Goal: Task Accomplishment & Management: Use online tool/utility

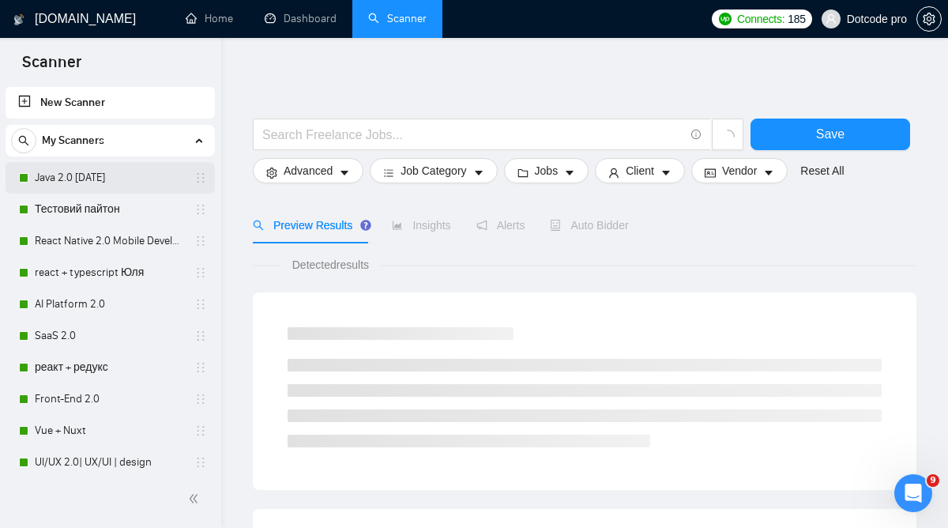
click at [89, 171] on link "Java 2.0 [DATE]" at bounding box center [110, 178] width 150 height 32
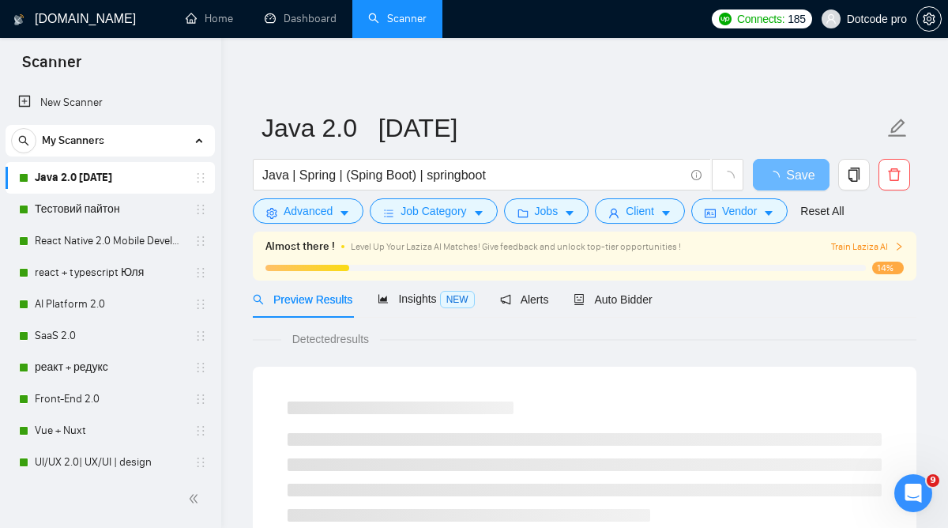
drag, startPoint x: 596, startPoint y: 289, endPoint x: 572, endPoint y: 310, distance: 31.9
click at [596, 289] on div "Auto Bidder" at bounding box center [612, 298] width 78 height 37
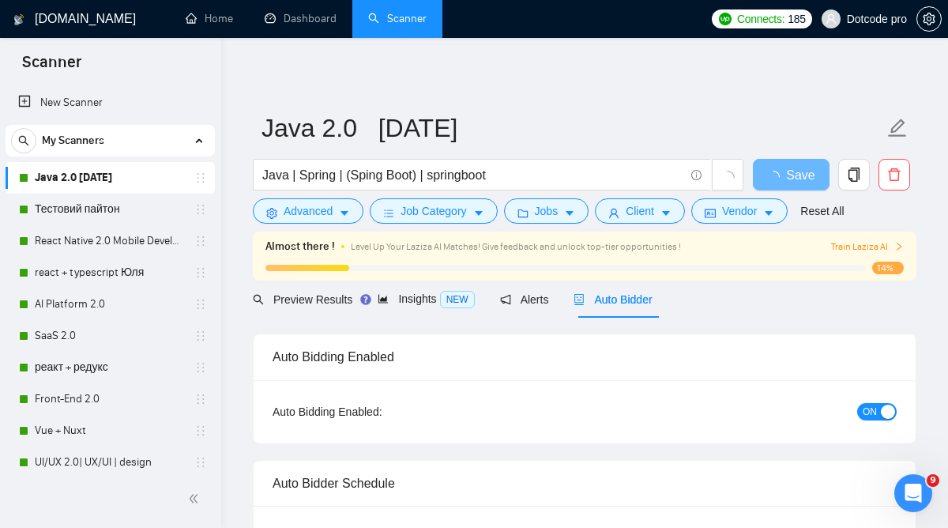
radio input "false"
radio input "true"
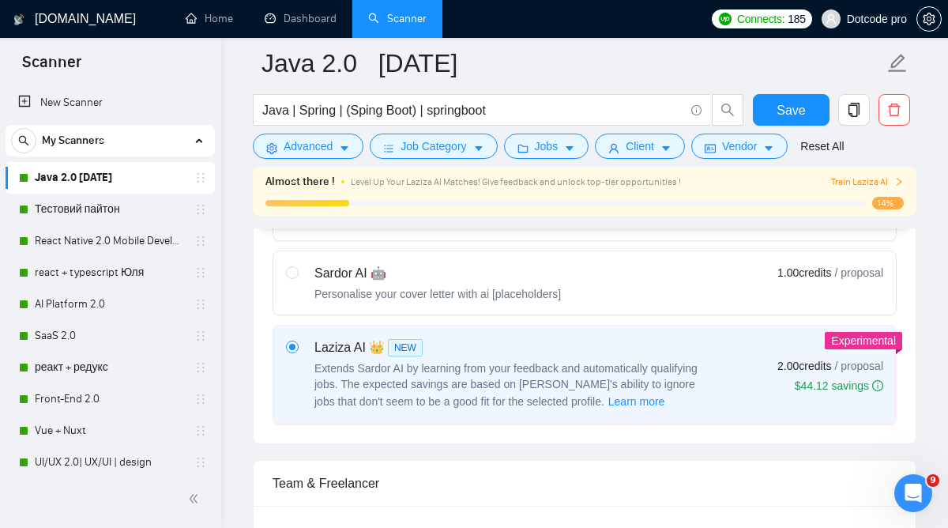
scroll to position [720, 0]
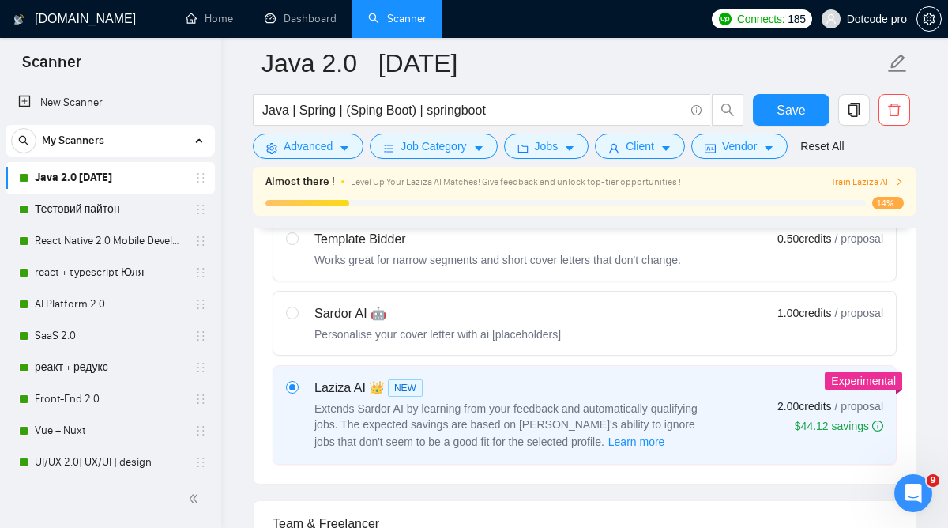
click at [515, 325] on div "Sardor AI 🤖 Personalise your cover letter with ai [placeholders]" at bounding box center [437, 323] width 246 height 38
click at [297, 318] on input "radio" at bounding box center [291, 311] width 11 height 11
radio input "true"
radio input "false"
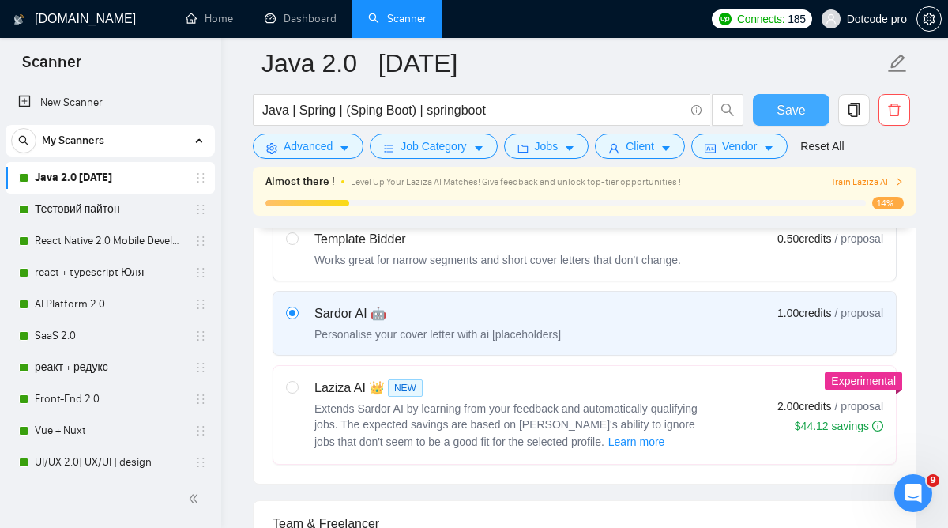
click at [777, 108] on span "Save" at bounding box center [790, 110] width 28 height 20
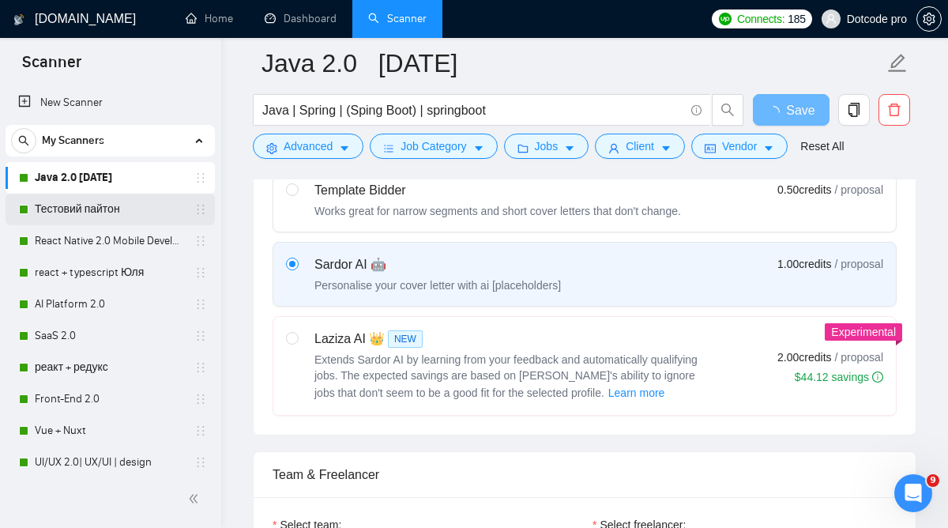
click at [82, 201] on link "Тестовий пайтон" at bounding box center [110, 210] width 150 height 32
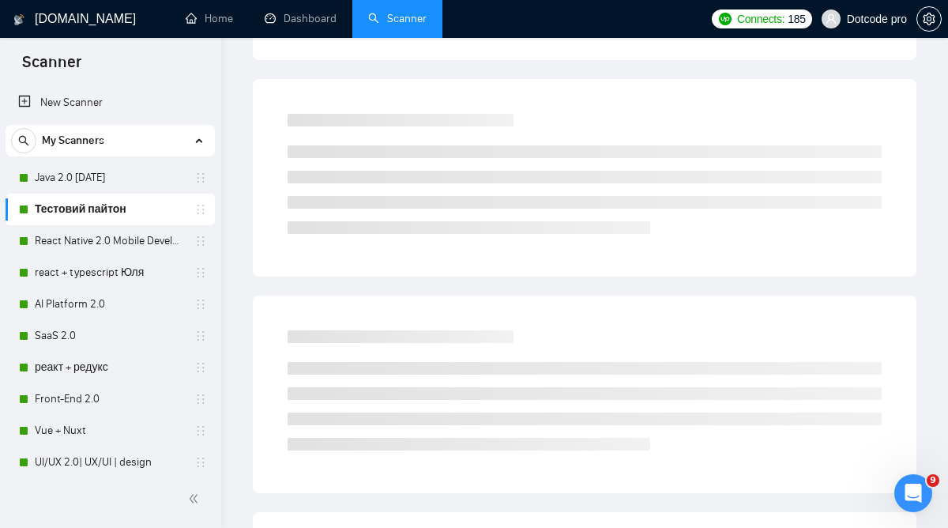
scroll to position [49, 0]
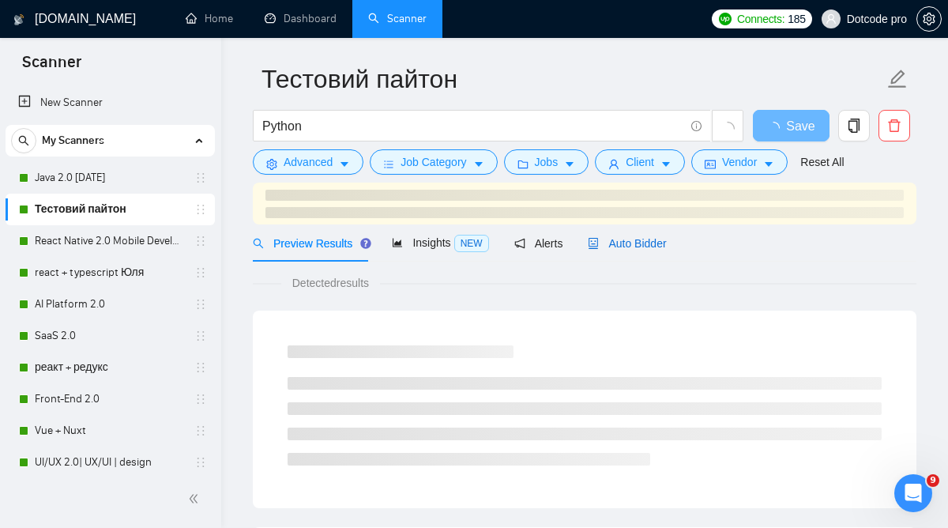
click at [646, 244] on span "Auto Bidder" at bounding box center [627, 243] width 78 height 13
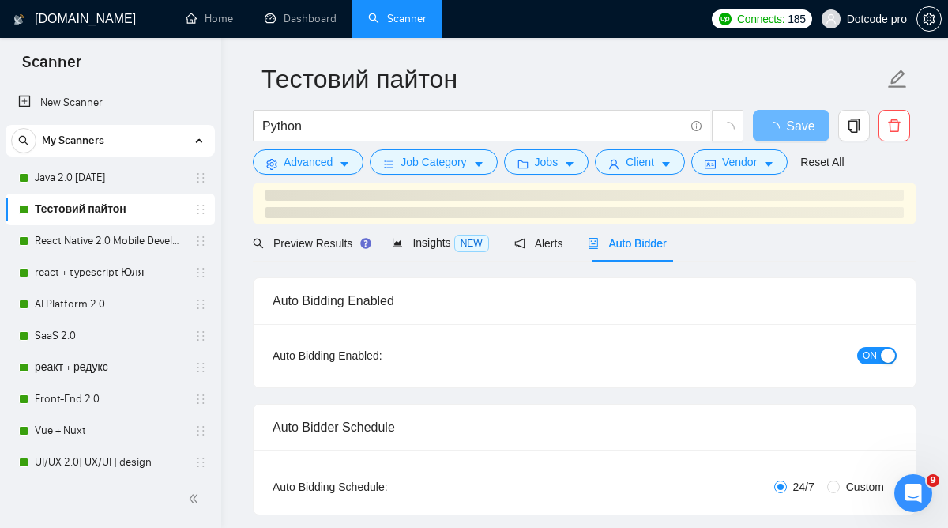
radio input "false"
radio input "true"
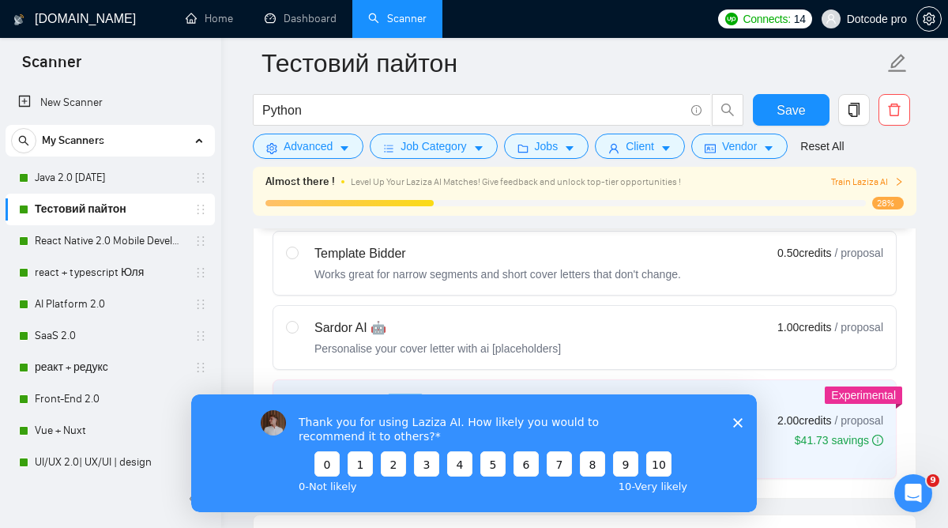
click at [629, 336] on div "Sardor AI 🤖 Personalise your cover letter with ai [placeholders] 1.00 credits /…" at bounding box center [584, 337] width 597 height 38
click at [297, 332] on input "radio" at bounding box center [291, 326] width 11 height 11
radio input "true"
radio input "false"
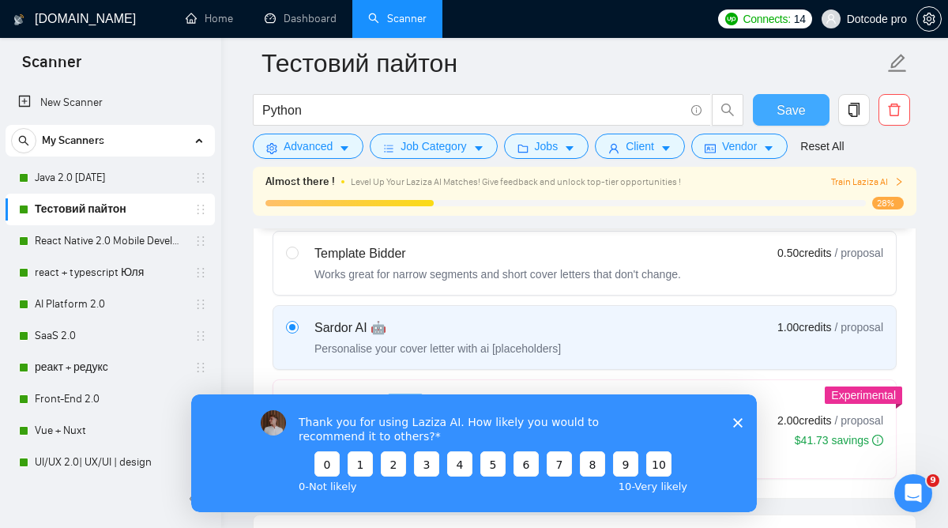
click at [799, 106] on span "Save" at bounding box center [790, 110] width 28 height 20
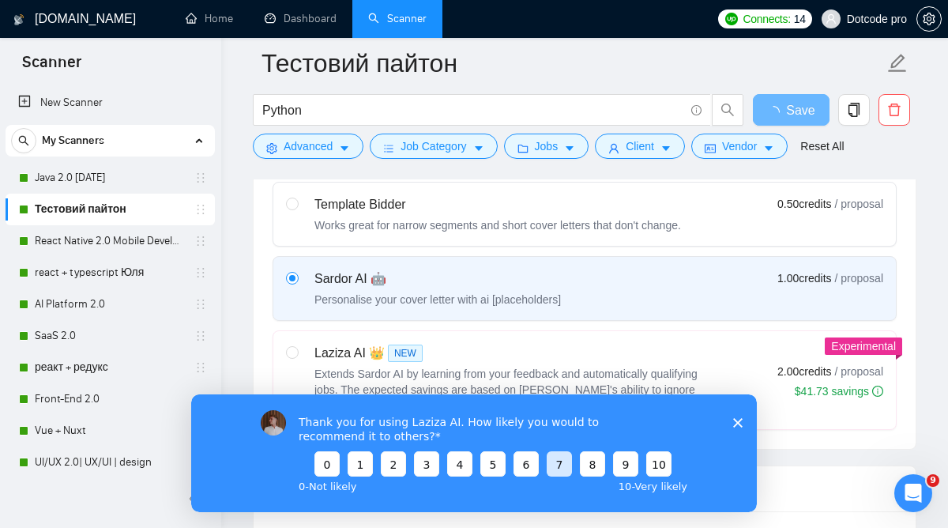
click at [569, 463] on button "7" at bounding box center [559, 462] width 25 height 25
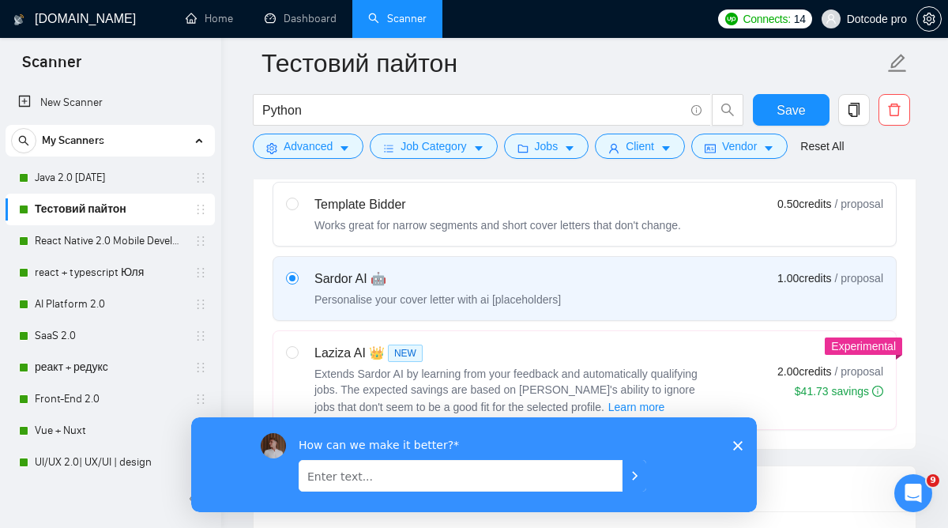
click at [735, 442] on polygon "Закрити опитування" at bounding box center [737, 444] width 9 height 9
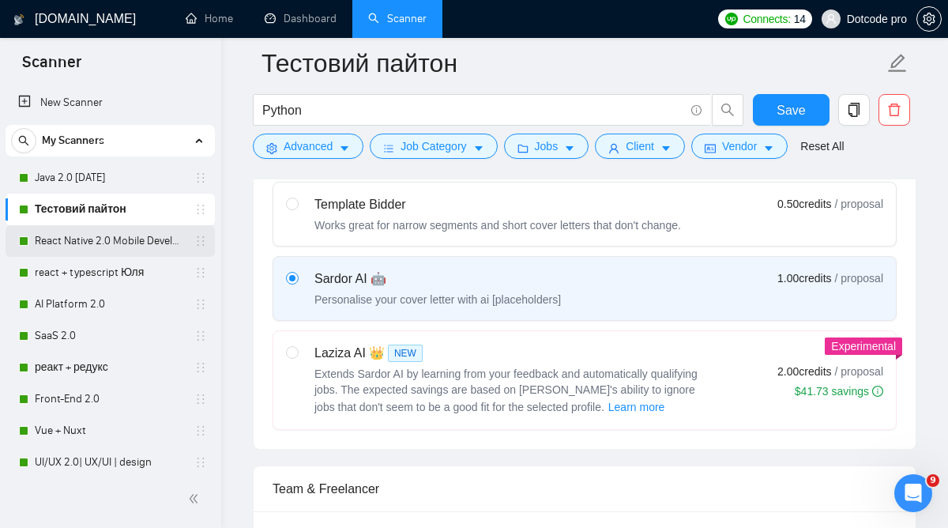
click at [129, 234] on link "React Native 2.0 Mobile Development" at bounding box center [110, 241] width 150 height 32
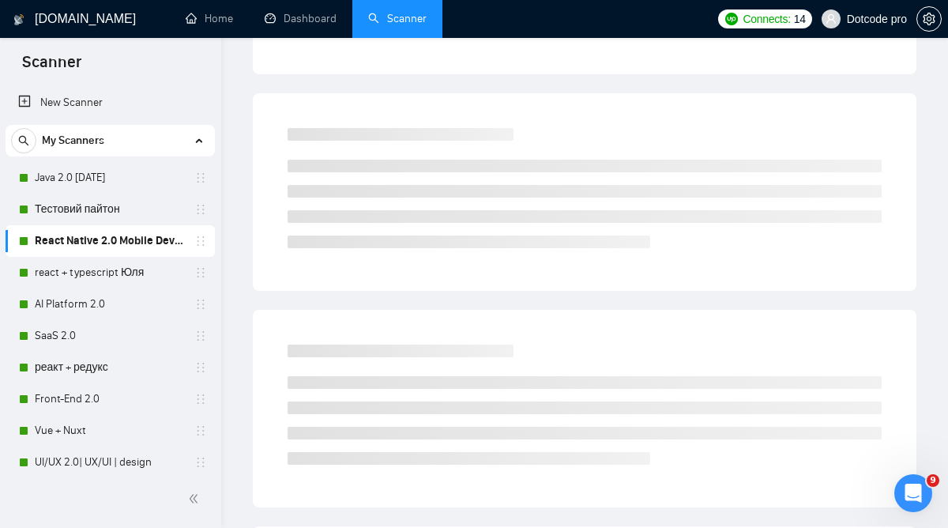
scroll to position [49, 0]
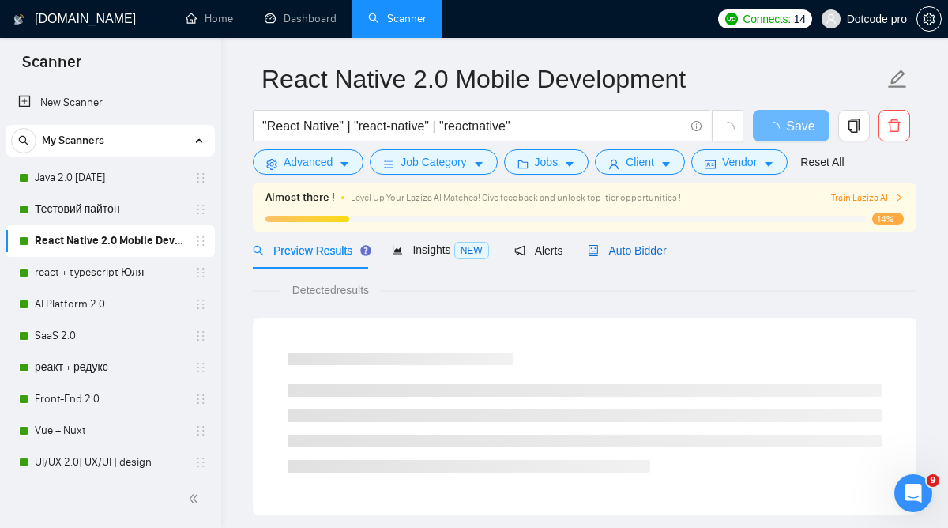
click at [628, 254] on span "Auto Bidder" at bounding box center [627, 250] width 78 height 13
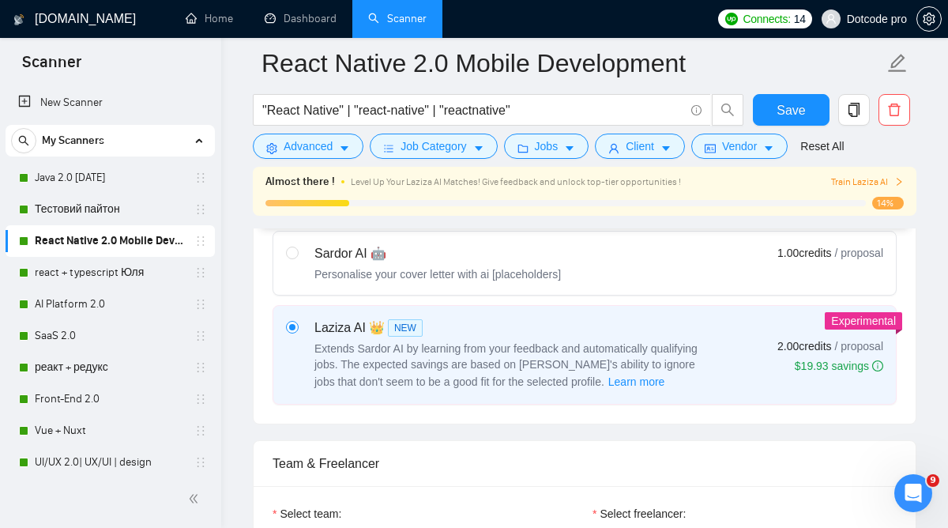
scroll to position [781, 0]
click at [714, 278] on div "Sardor AI 🤖 Personalise your cover letter with ai [placeholders] 1.00 credits /…" at bounding box center [584, 262] width 597 height 38
click at [297, 257] on input "radio" at bounding box center [291, 251] width 11 height 11
radio input "true"
radio input "false"
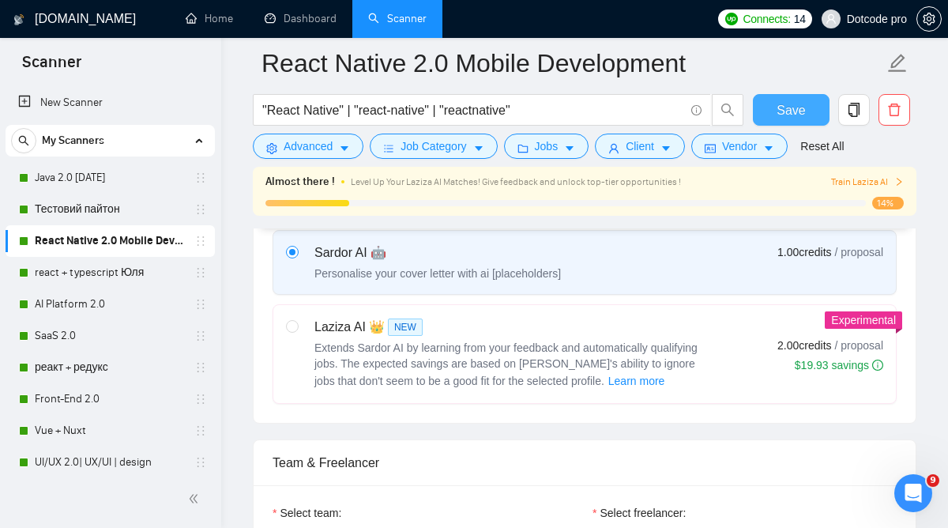
click at [767, 108] on button "Save" at bounding box center [791, 110] width 77 height 32
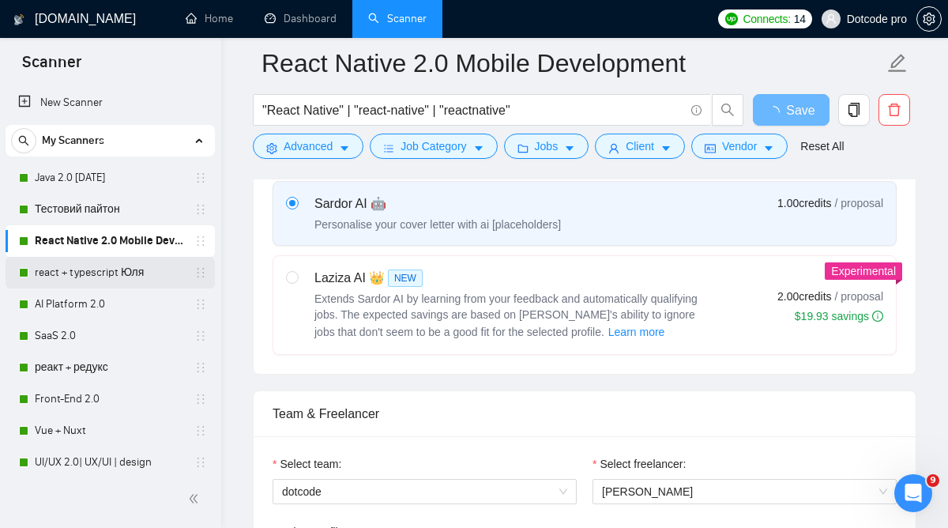
click at [118, 264] on link "react + typescript Юля" at bounding box center [110, 273] width 150 height 32
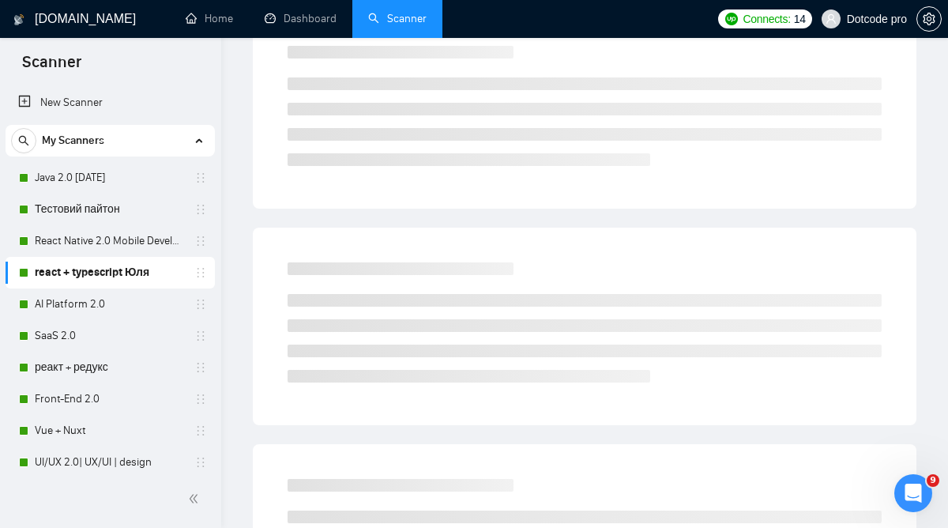
scroll to position [49, 0]
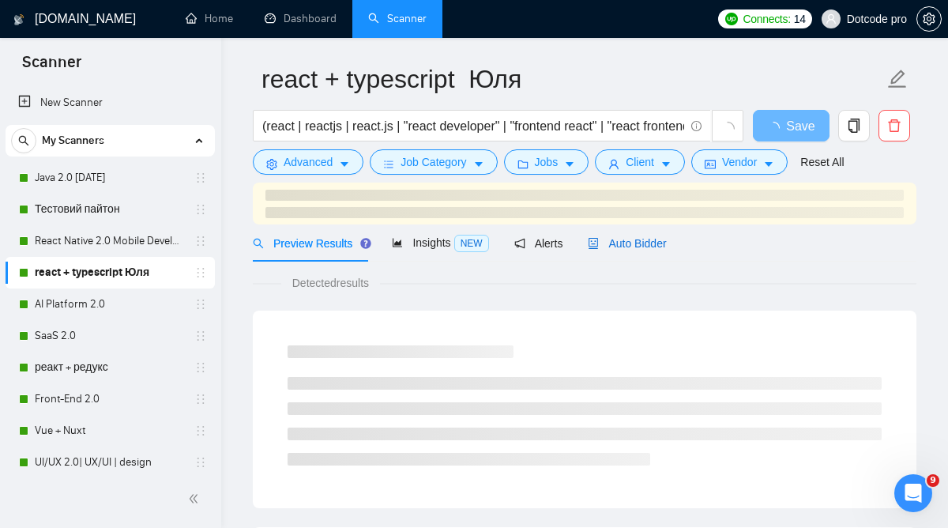
click at [656, 242] on span "Auto Bidder" at bounding box center [627, 243] width 78 height 13
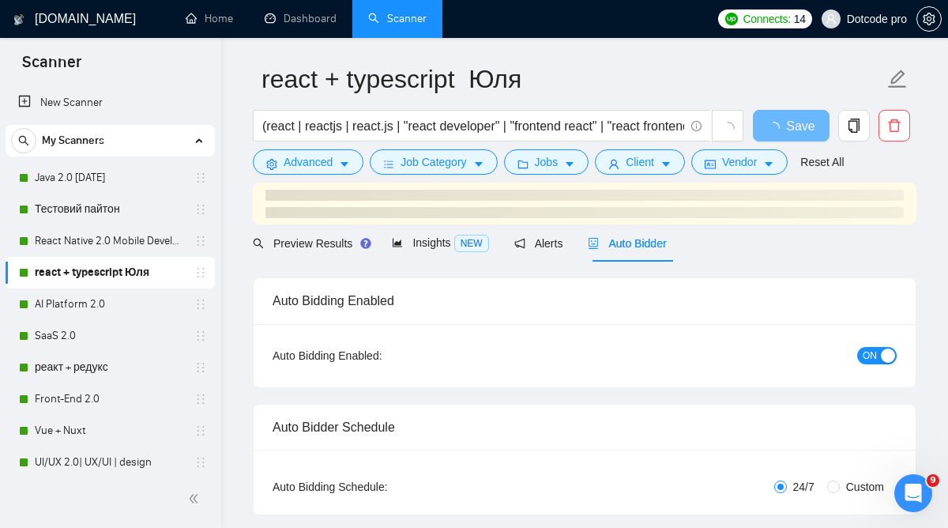
radio input "false"
radio input "true"
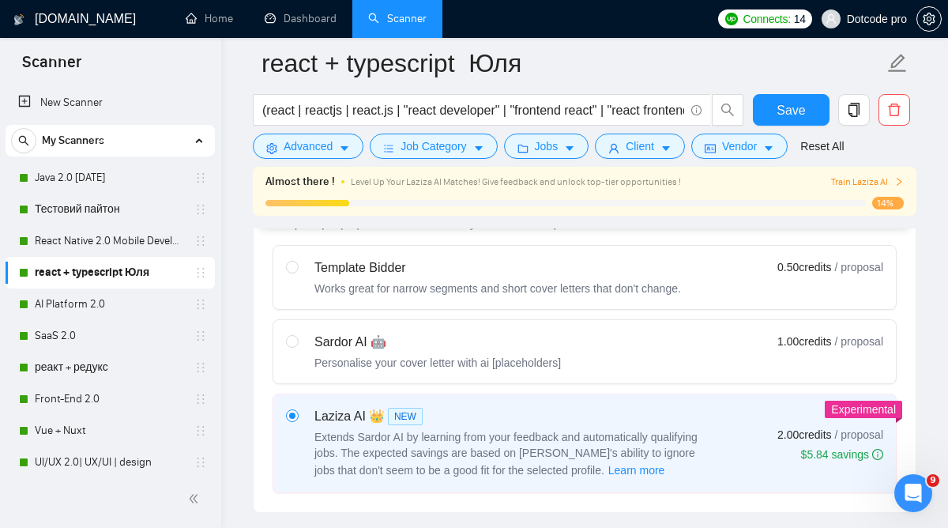
scroll to position [713, 0]
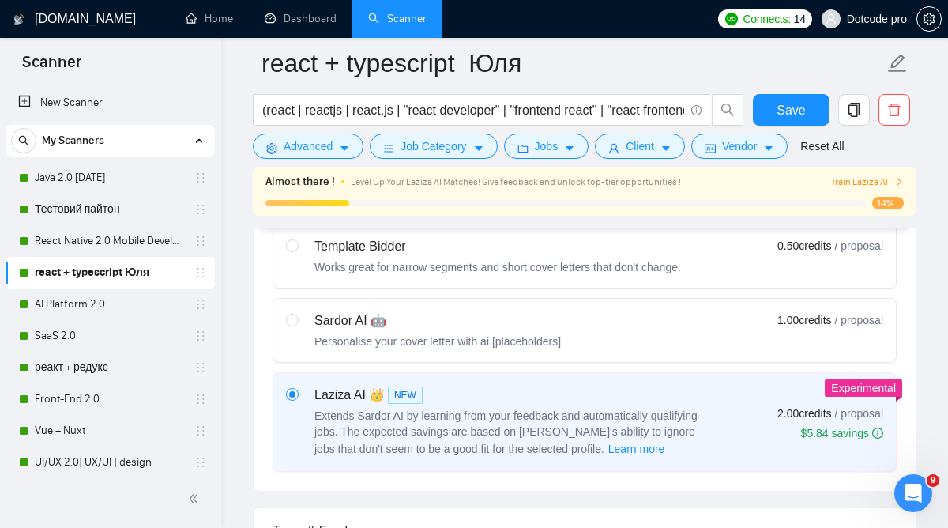
click at [592, 335] on div "Sardor AI 🤖 Personalise your cover letter with ai [placeholders] 1.00 credits /…" at bounding box center [584, 330] width 597 height 38
click at [297, 325] on input "radio" at bounding box center [291, 319] width 11 height 11
radio input "true"
radio input "false"
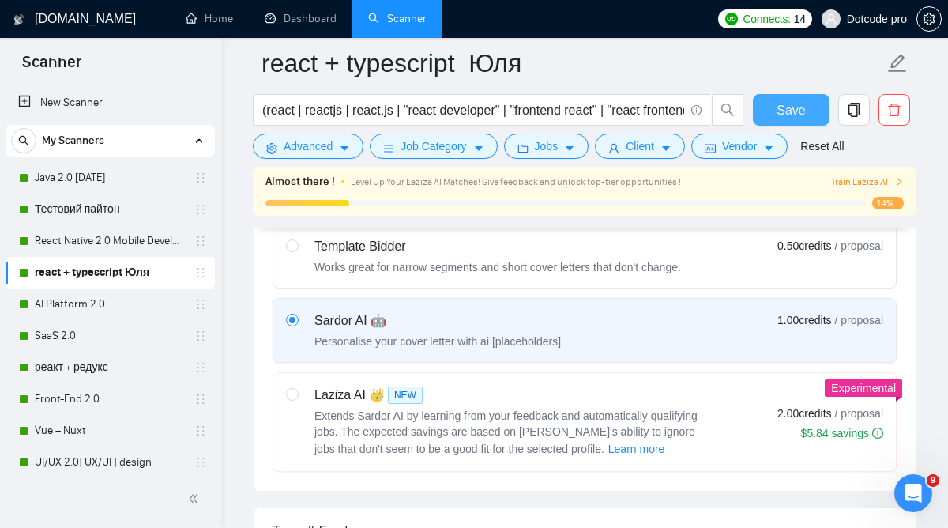
click at [791, 118] on span "Save" at bounding box center [790, 110] width 28 height 20
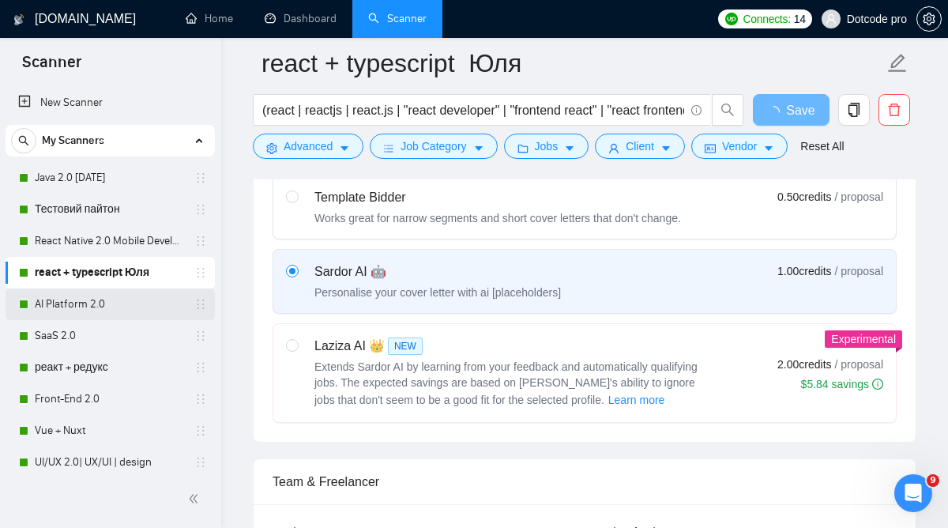
click at [74, 293] on link "AI Platform 2.0" at bounding box center [110, 304] width 150 height 32
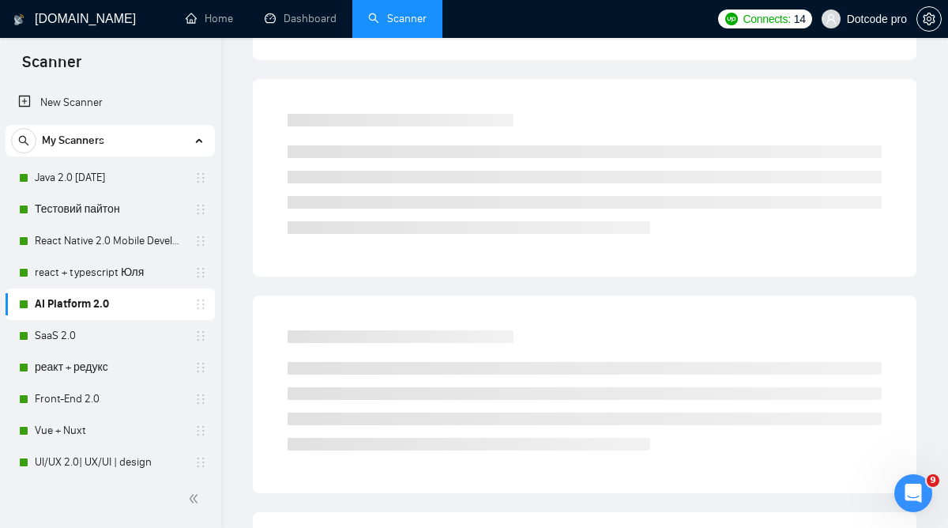
scroll to position [49, 0]
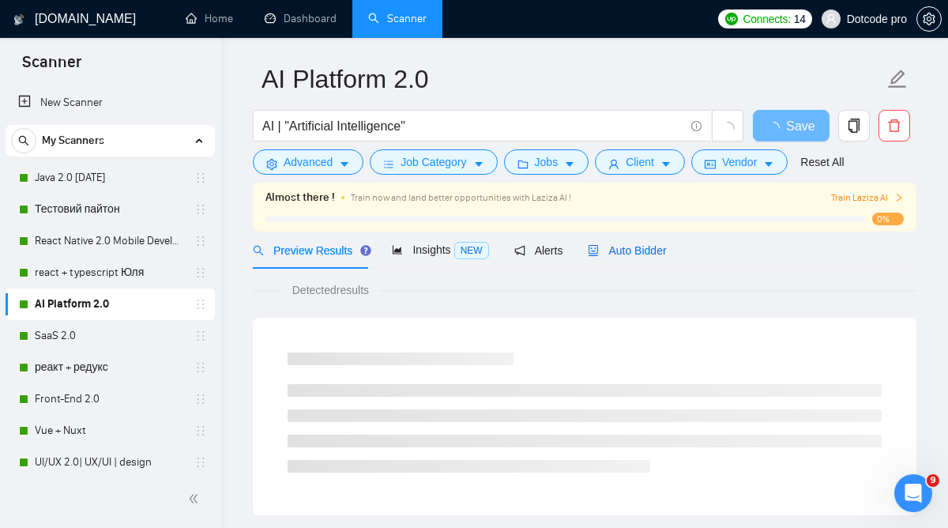
click at [608, 250] on span "Auto Bidder" at bounding box center [627, 250] width 78 height 13
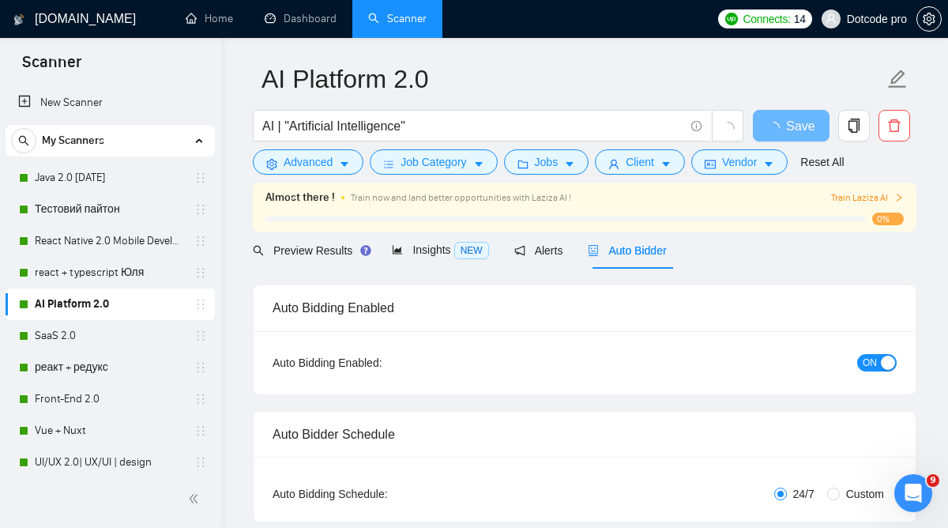
radio input "false"
radio input "true"
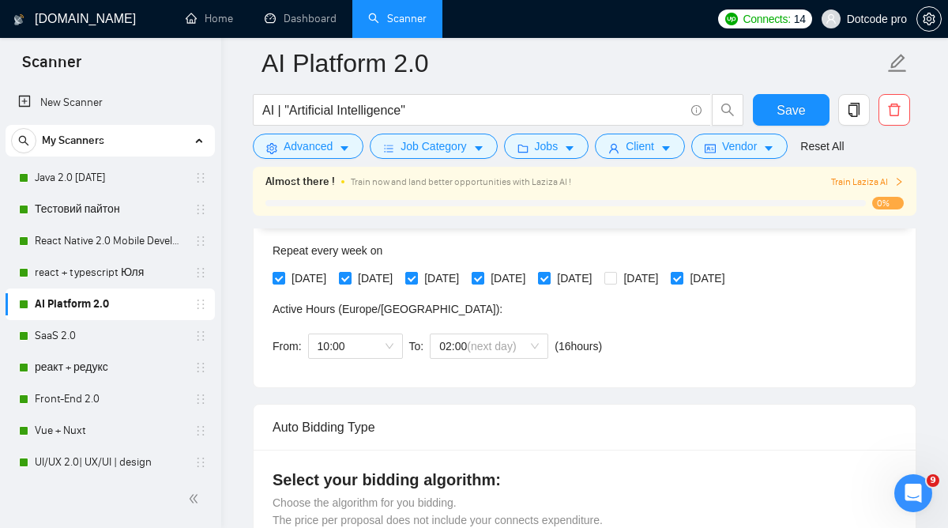
scroll to position [391, 0]
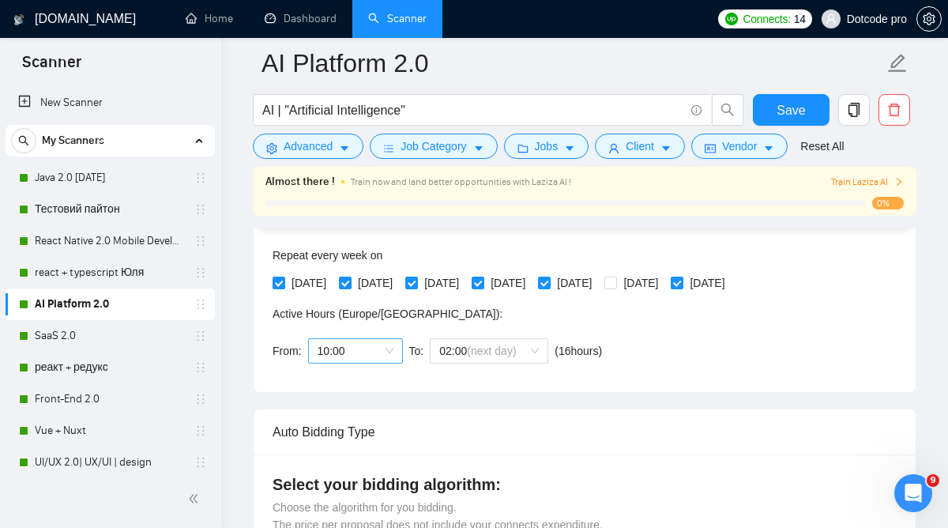
click at [357, 342] on span "10:00" at bounding box center [356, 351] width 76 height 24
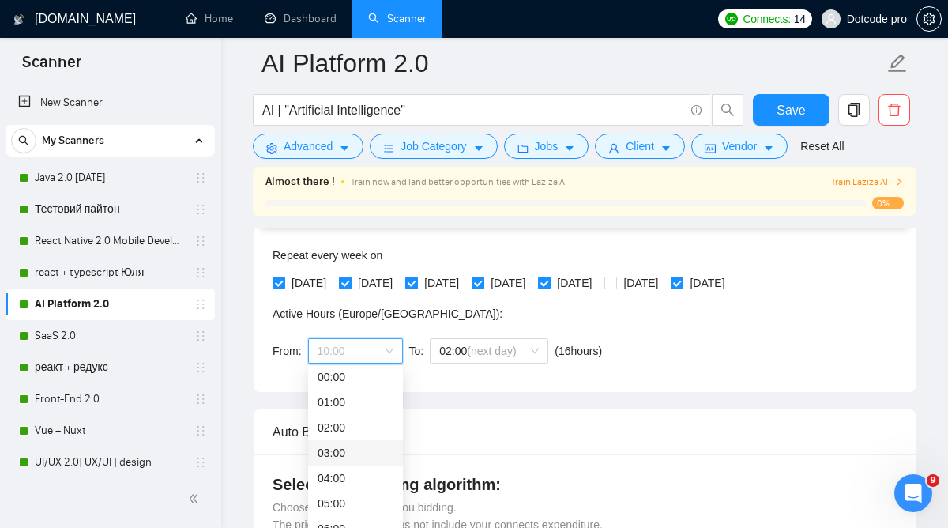
scroll to position [0, 0]
click at [344, 385] on div "00:00" at bounding box center [356, 381] width 76 height 17
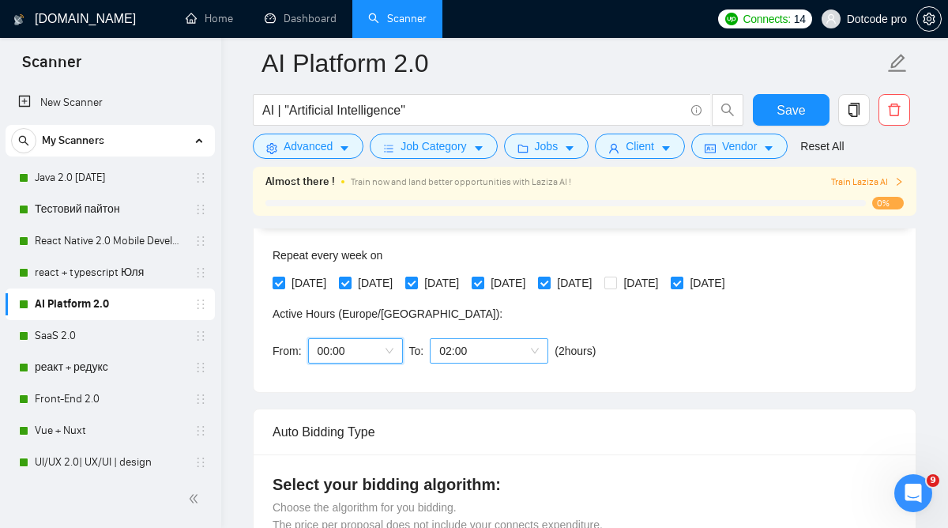
click at [502, 344] on span "02:00" at bounding box center [489, 351] width 100 height 24
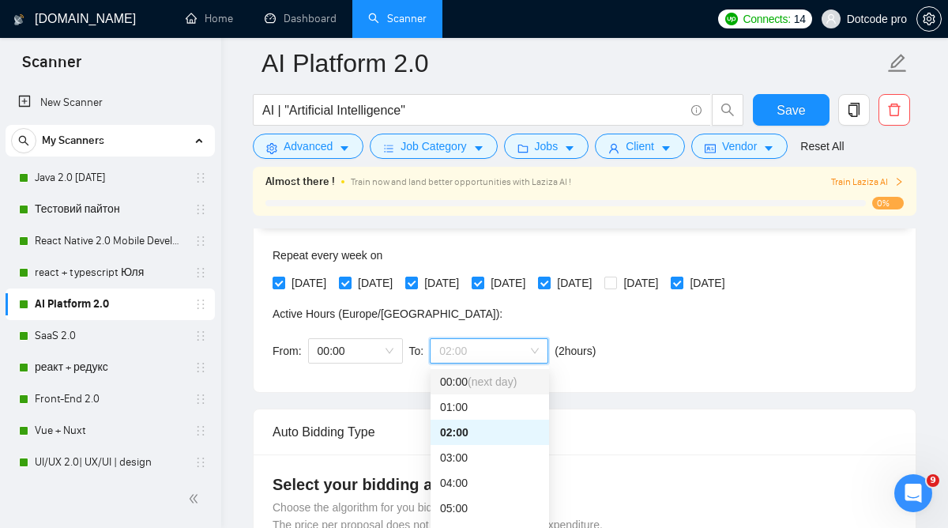
click at [487, 393] on div "00:00 (next day)" at bounding box center [489, 381] width 118 height 25
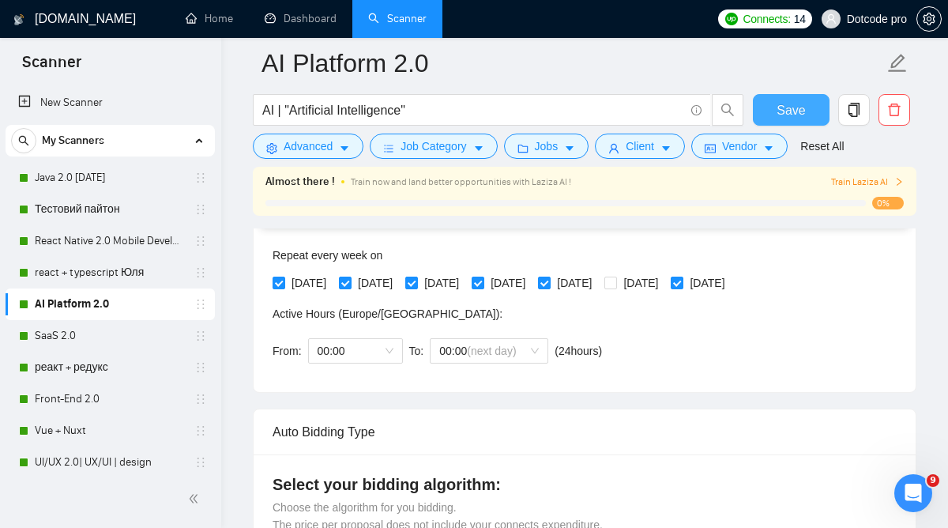
click at [795, 109] on span "Save" at bounding box center [790, 110] width 28 height 20
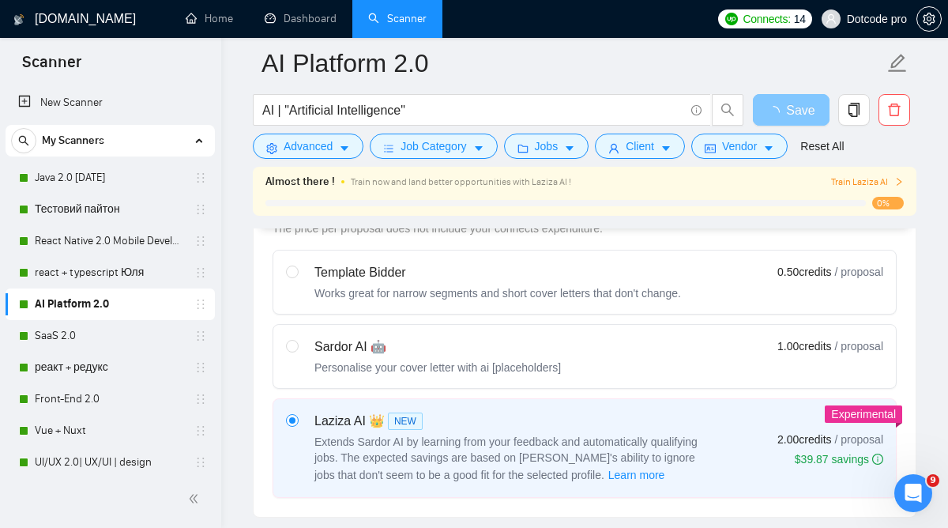
scroll to position [681, 0]
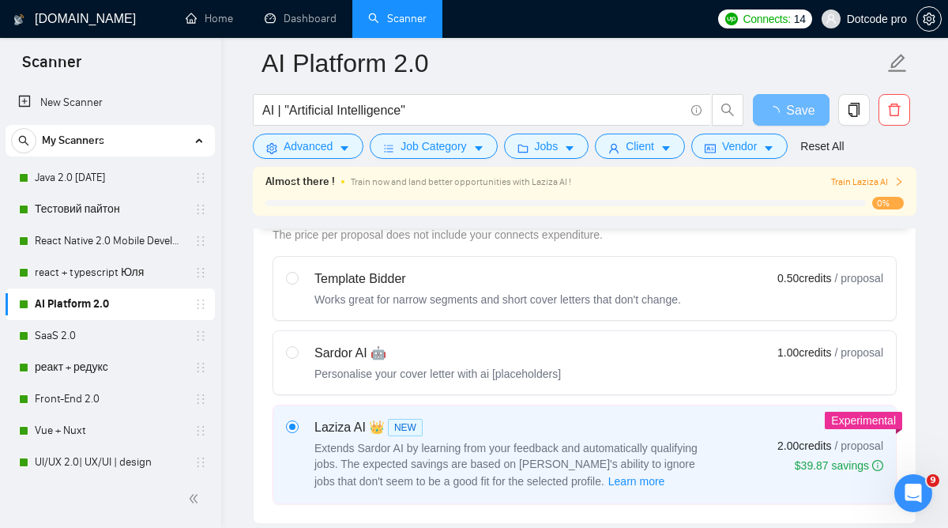
click at [536, 366] on div "Personalise your cover letter with ai [placeholders]" at bounding box center [437, 374] width 246 height 16
click at [297, 357] on input "radio" at bounding box center [291, 351] width 11 height 11
radio input "true"
radio input "false"
click at [787, 104] on span "Save" at bounding box center [790, 110] width 28 height 20
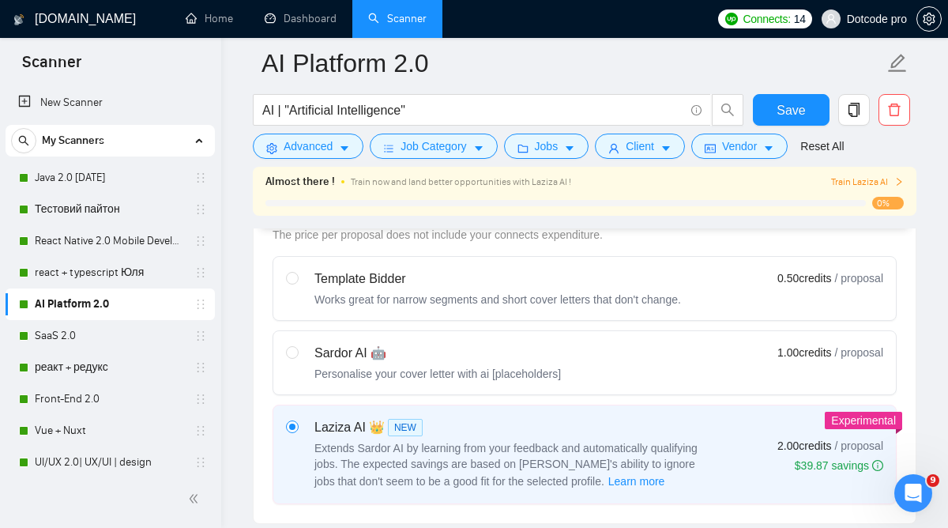
click at [475, 336] on label "Sardor AI 🤖 Personalise your cover letter with ai [placeholders] 1.00 credits /…" at bounding box center [584, 362] width 622 height 63
click at [297, 346] on input "radio" at bounding box center [291, 351] width 11 height 11
radio input "true"
radio input "false"
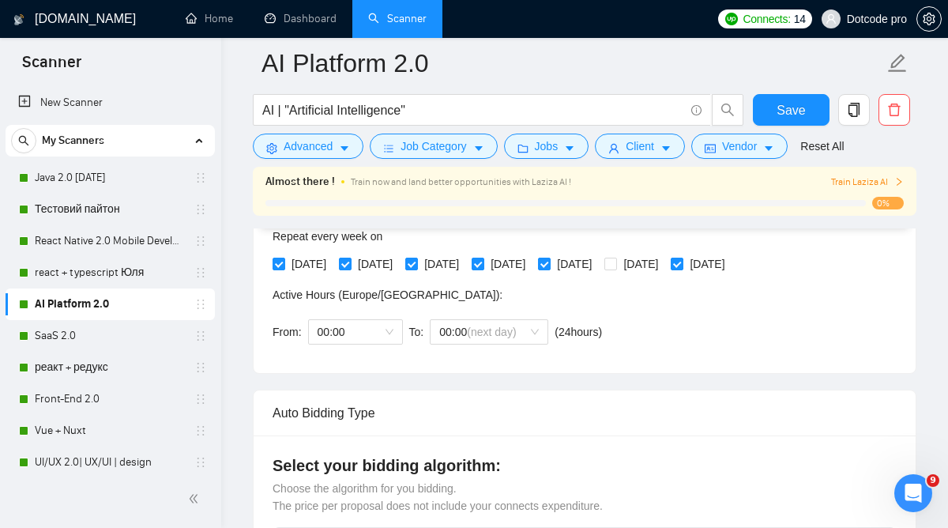
scroll to position [373, 0]
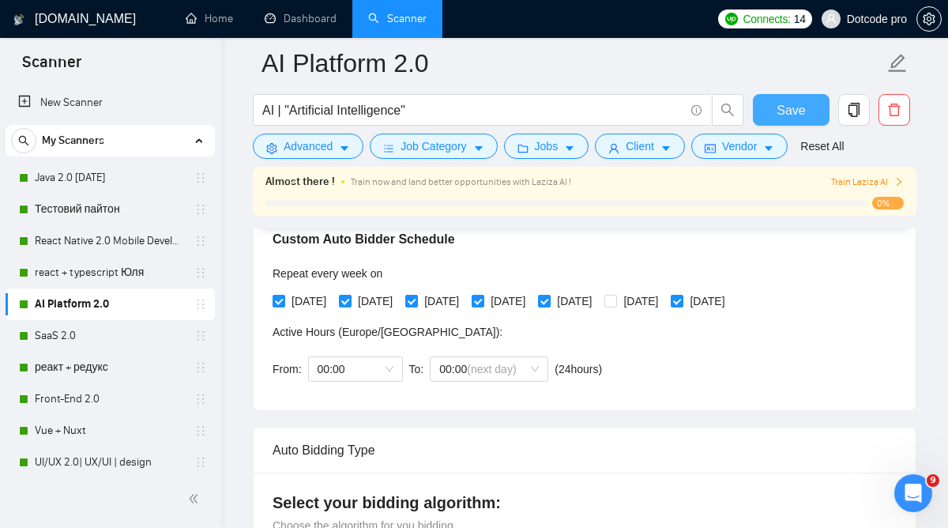
click at [782, 99] on button "Save" at bounding box center [791, 110] width 77 height 32
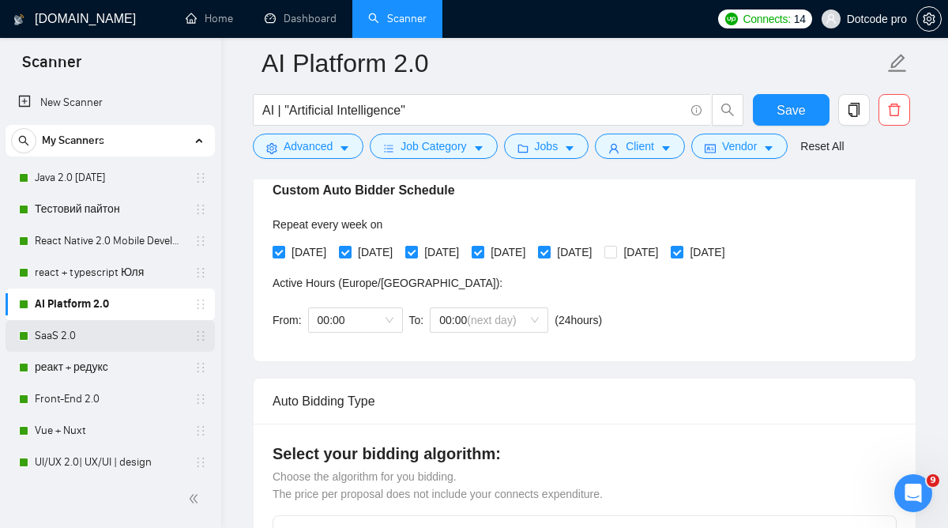
click at [101, 340] on link "SaaS 2.0" at bounding box center [110, 336] width 150 height 32
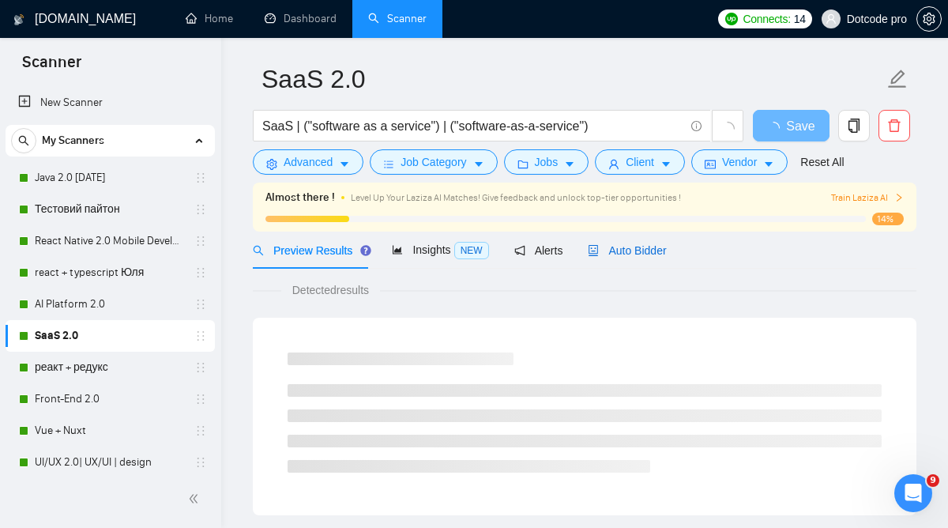
click at [615, 254] on span "Auto Bidder" at bounding box center [627, 250] width 78 height 13
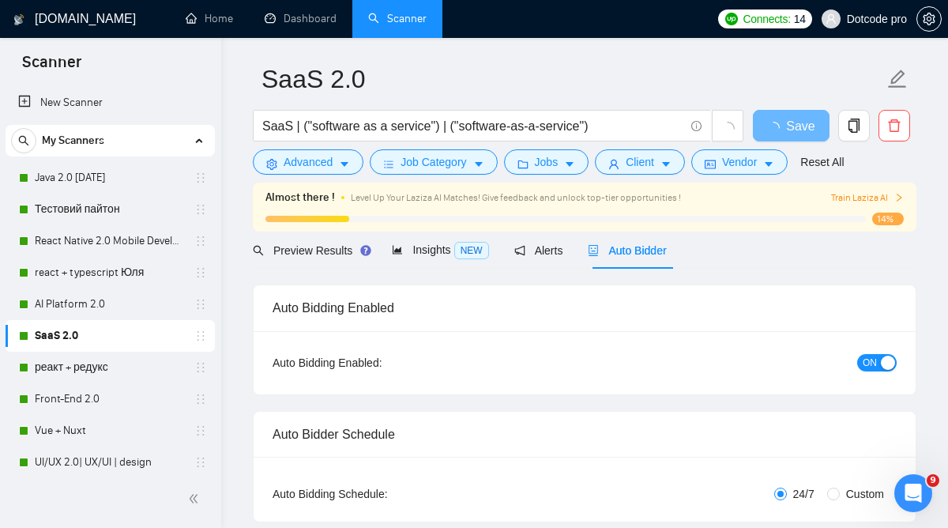
radio input "false"
radio input "true"
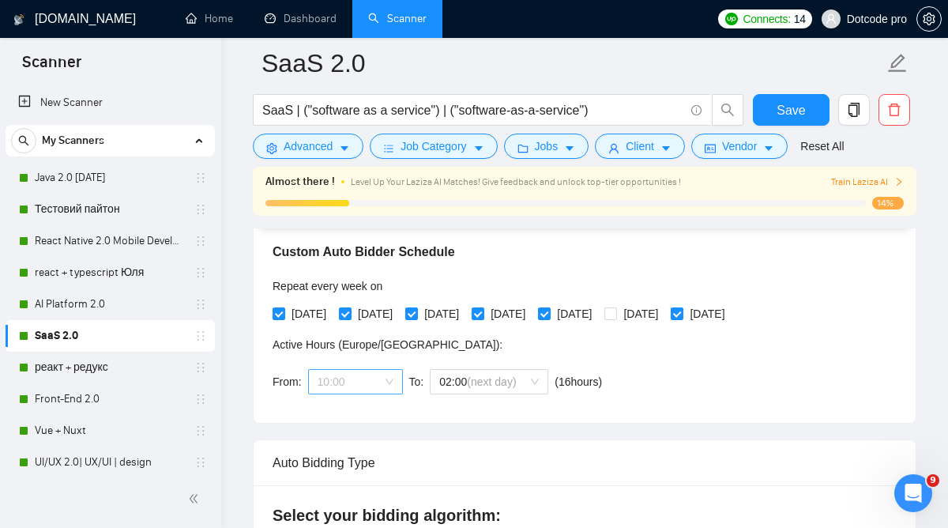
scroll to position [76, 0]
click at [374, 378] on span "10:00" at bounding box center [356, 382] width 76 height 24
click at [351, 411] on div "00:00" at bounding box center [356, 412] width 76 height 17
click at [487, 376] on span "02:00" at bounding box center [489, 382] width 100 height 24
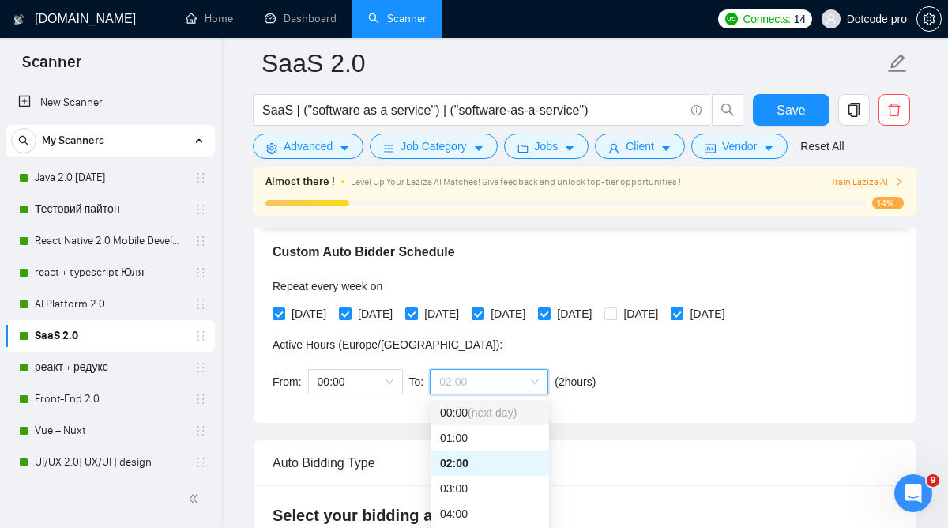
click at [470, 415] on span "(next day)" at bounding box center [492, 412] width 49 height 13
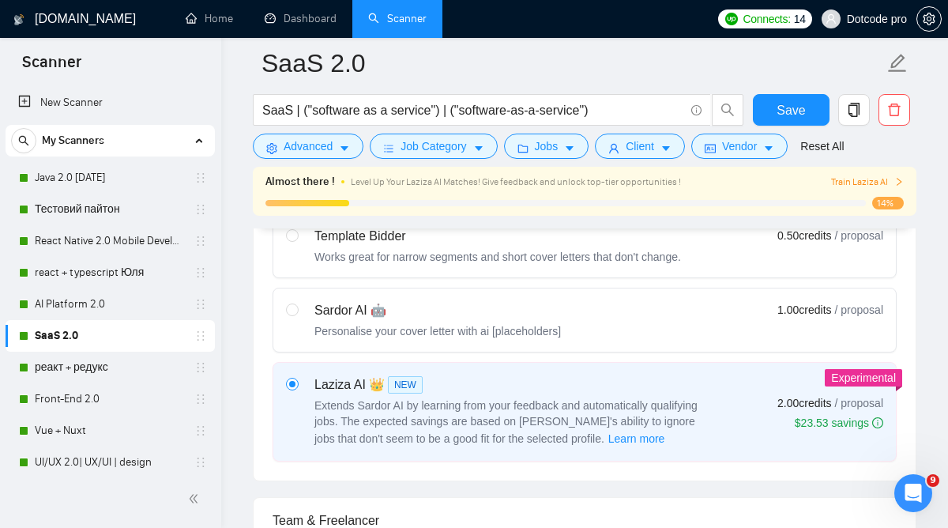
scroll to position [735, 0]
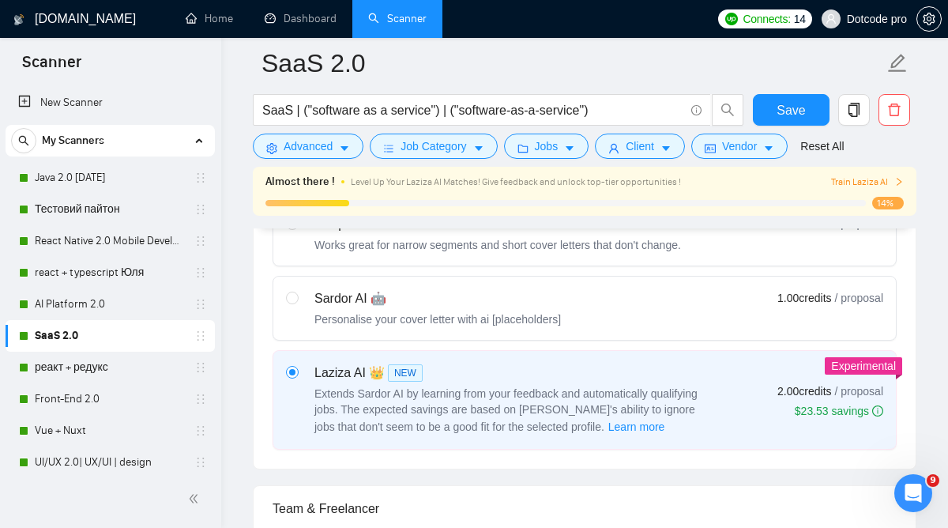
click at [552, 317] on div "Personalise your cover letter with ai [placeholders]" at bounding box center [437, 319] width 246 height 16
click at [297, 303] on input "radio" at bounding box center [291, 296] width 11 height 11
radio input "true"
radio input "false"
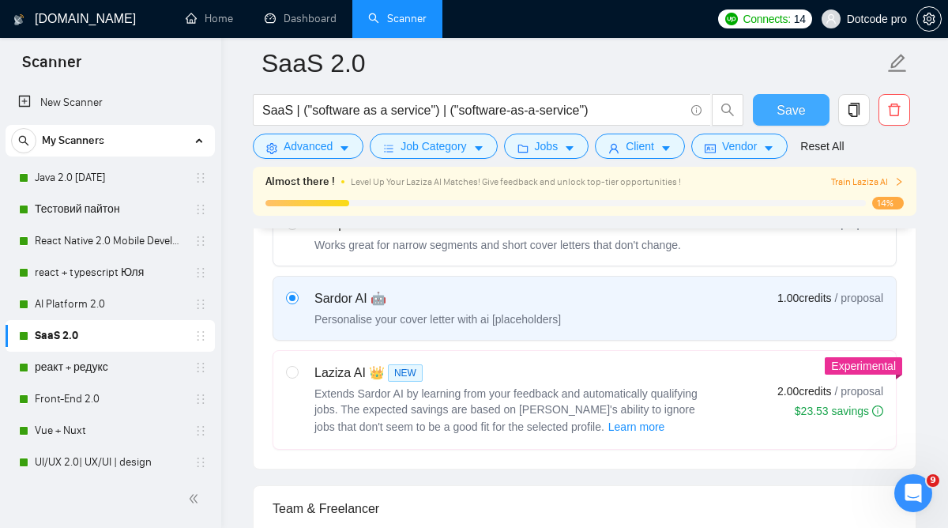
click at [793, 110] on span "Save" at bounding box center [790, 110] width 28 height 20
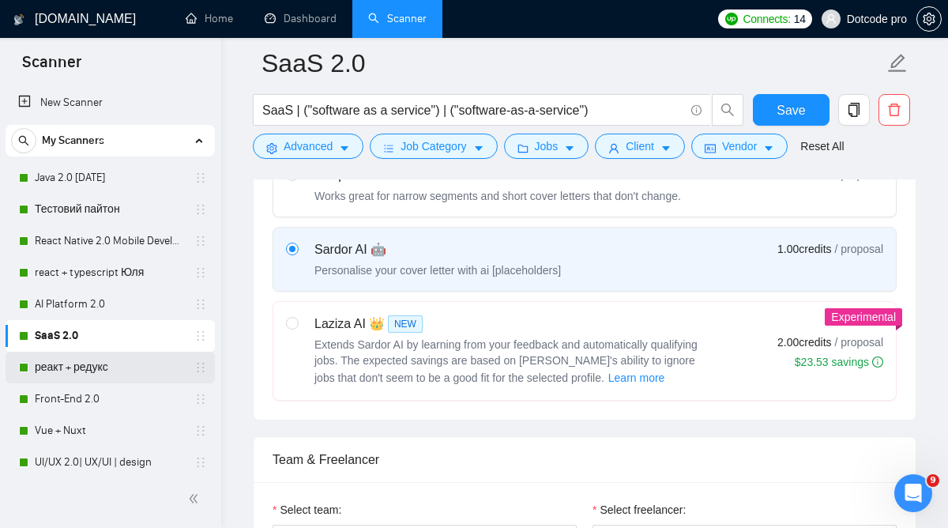
click at [146, 369] on link "реакт + редукс" at bounding box center [110, 367] width 150 height 32
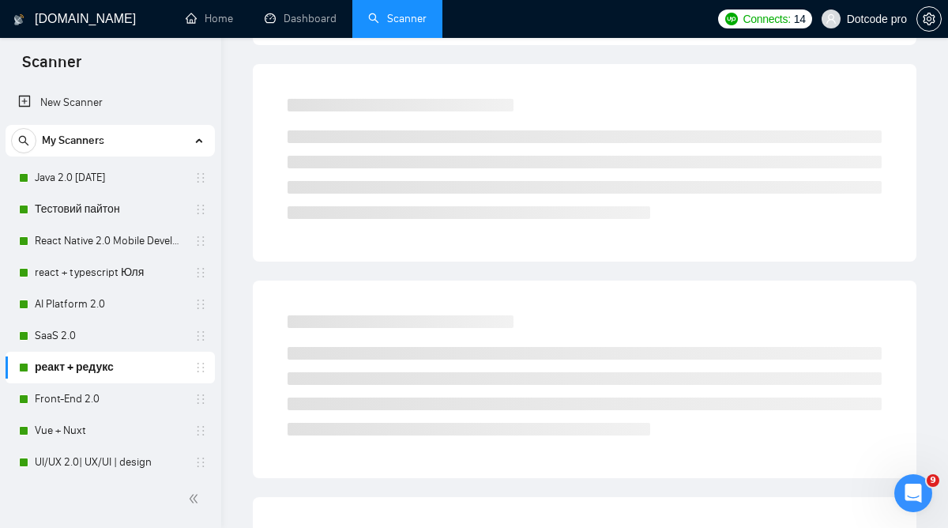
scroll to position [49, 0]
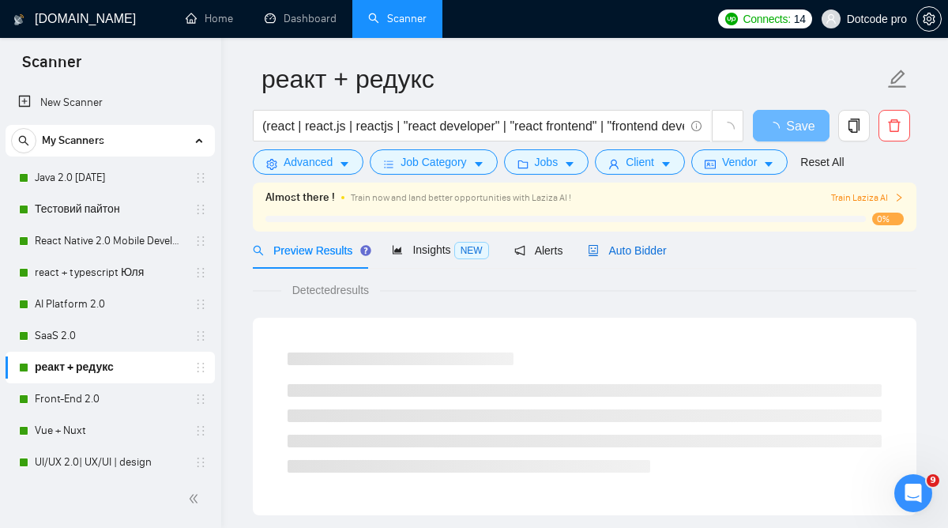
click at [630, 254] on span "Auto Bidder" at bounding box center [627, 250] width 78 height 13
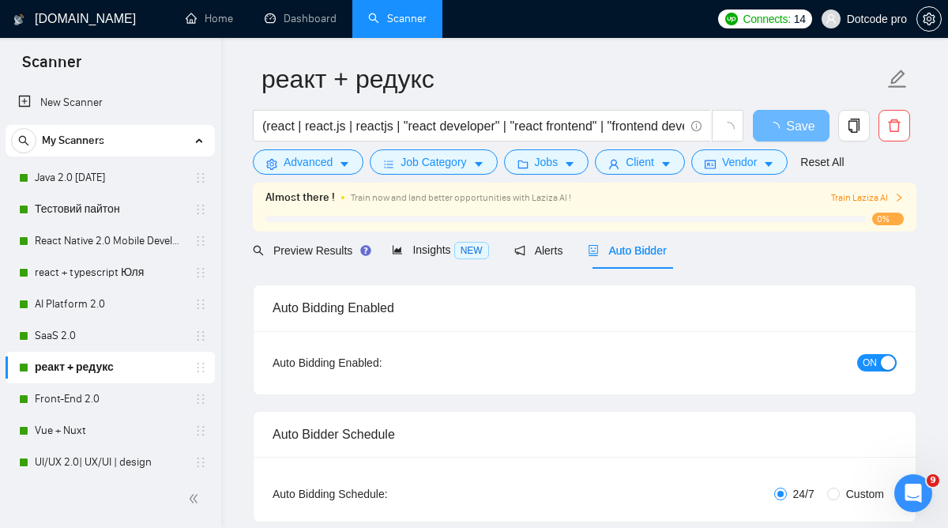
radio input "false"
radio input "true"
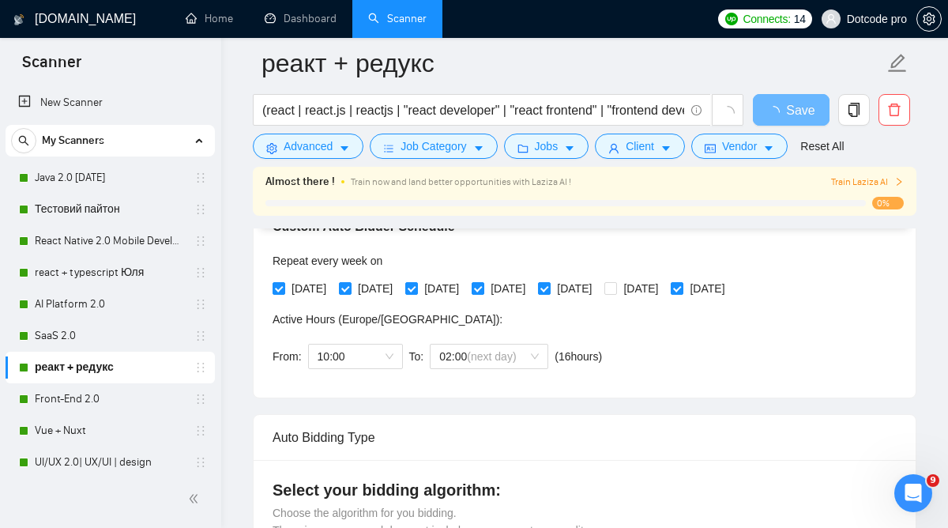
scroll to position [381, 0]
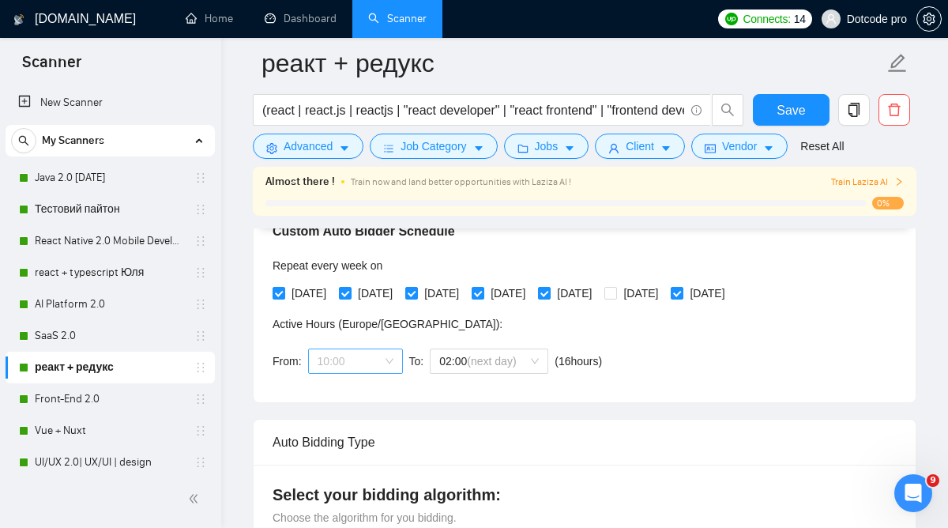
click at [378, 362] on span "10:00" at bounding box center [356, 361] width 76 height 24
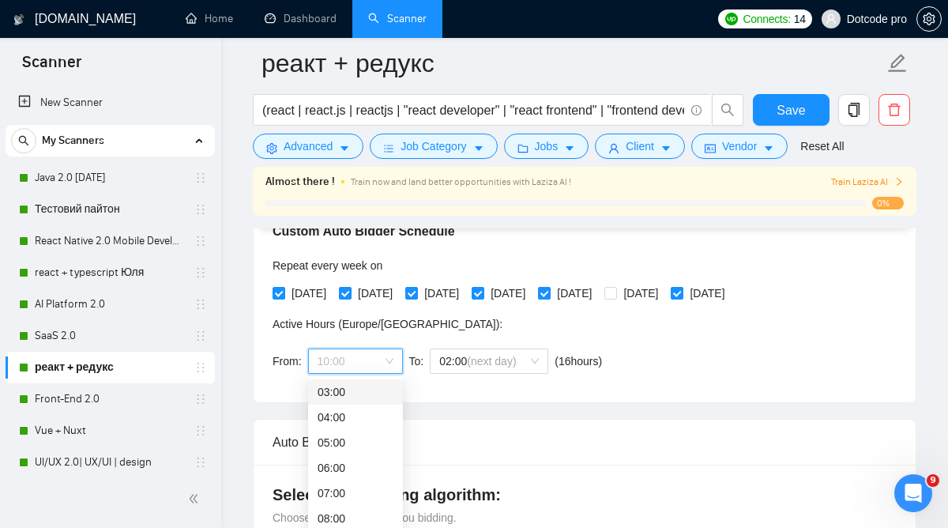
scroll to position [0, 0]
click at [353, 387] on div "00:00" at bounding box center [356, 391] width 76 height 17
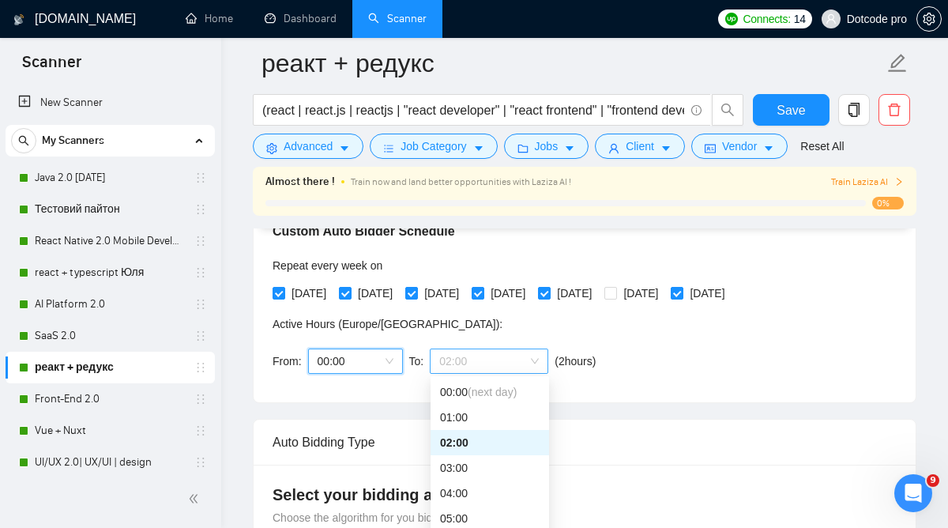
click at [512, 353] on span "02:00" at bounding box center [489, 361] width 100 height 24
click at [484, 385] on span "(next day)" at bounding box center [492, 391] width 49 height 13
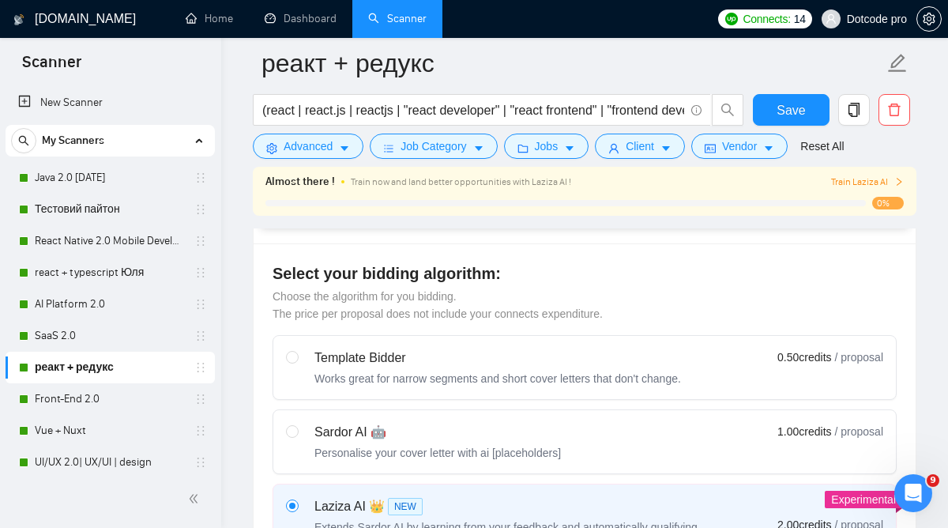
scroll to position [752, 0]
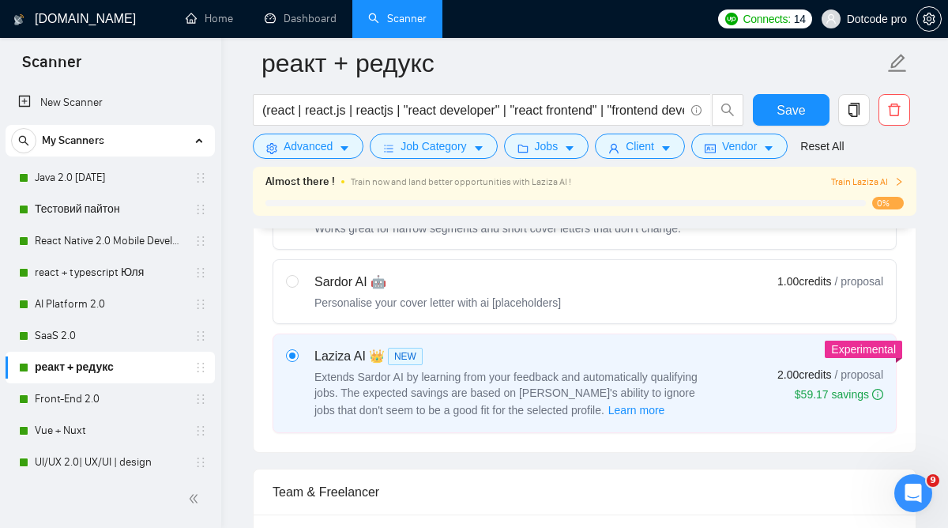
click at [561, 306] on div "Personalise your cover letter with ai [placeholders]" at bounding box center [437, 303] width 246 height 16
click at [297, 286] on input "radio" at bounding box center [291, 280] width 11 height 11
radio input "true"
radio input "false"
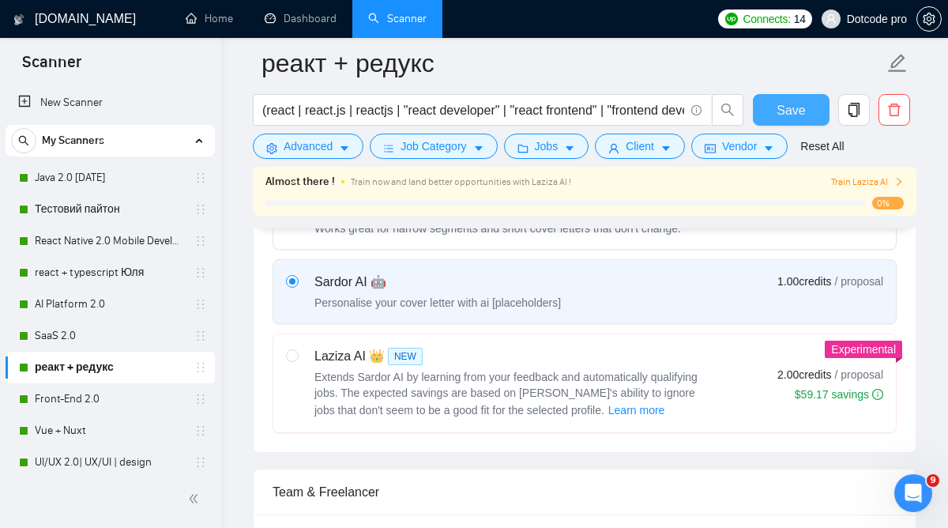
click at [797, 105] on span "Save" at bounding box center [790, 110] width 28 height 20
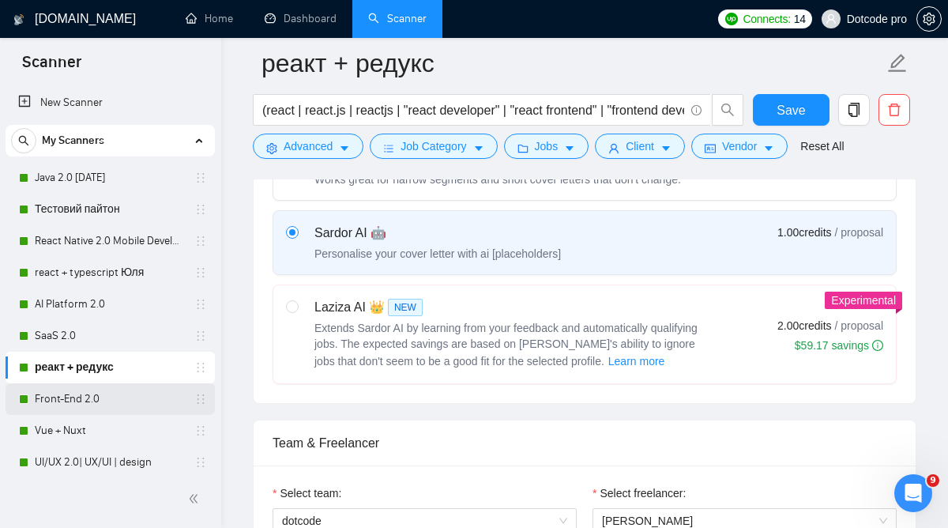
click at [101, 404] on link "Front-End 2.0" at bounding box center [110, 399] width 150 height 32
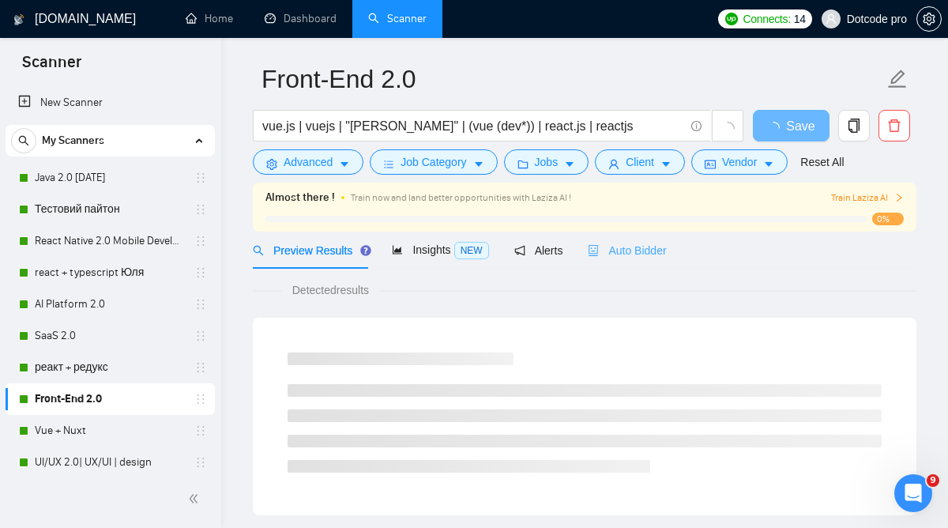
click at [636, 235] on div "Auto Bidder" at bounding box center [627, 249] width 78 height 37
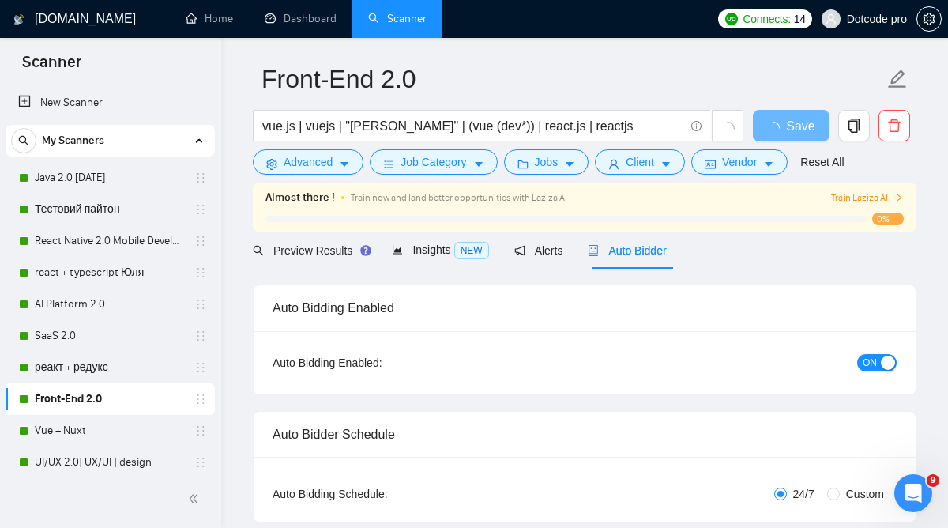
radio input "false"
radio input "true"
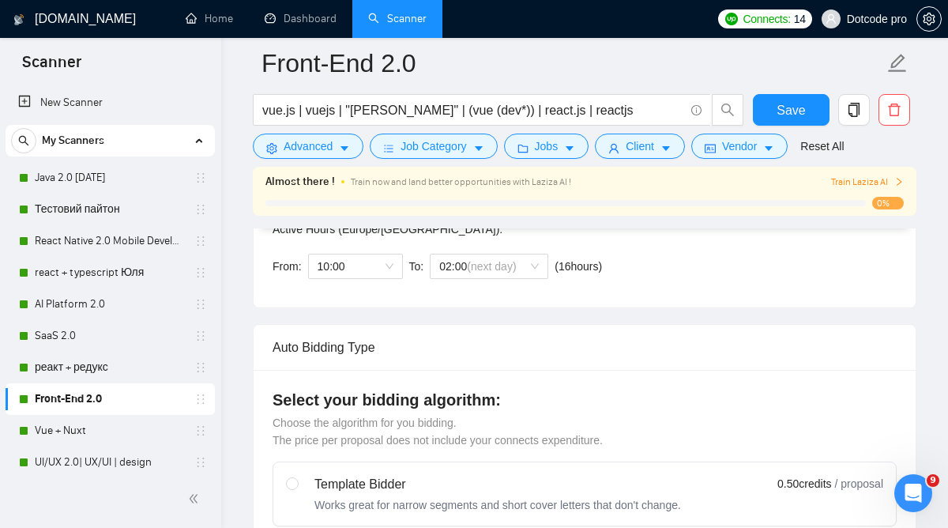
scroll to position [450, 0]
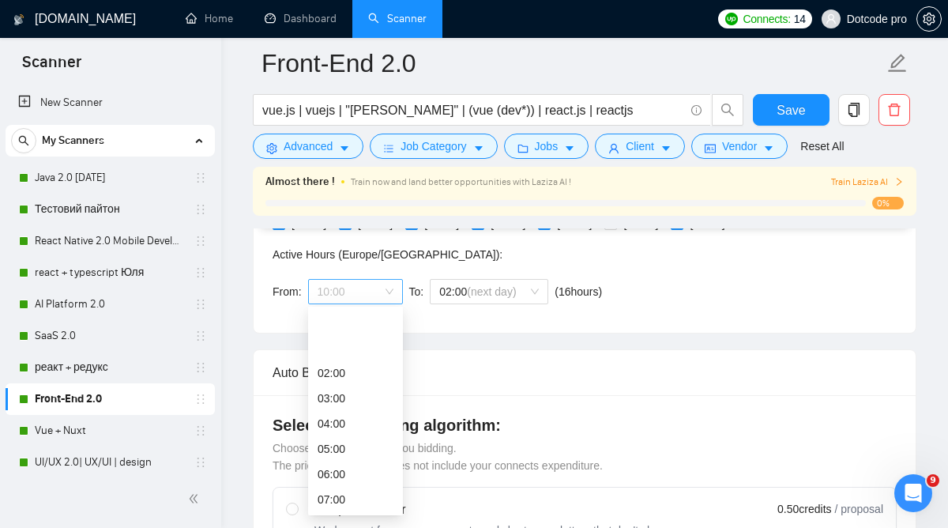
click at [394, 295] on div "10:00" at bounding box center [355, 291] width 95 height 25
click at [363, 319] on div "00:00" at bounding box center [356, 322] width 76 height 17
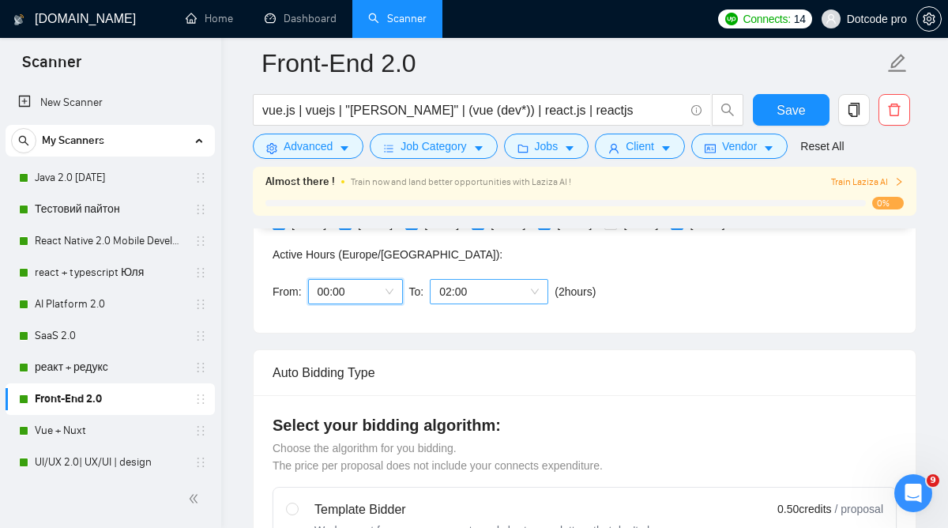
click at [480, 294] on span "02:00" at bounding box center [489, 292] width 100 height 24
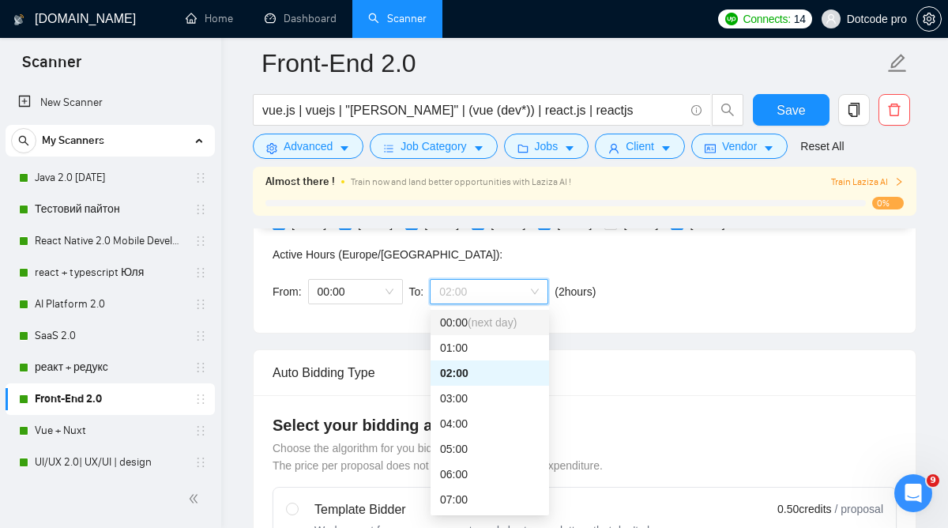
click at [466, 324] on div "00:00 (next day)" at bounding box center [490, 322] width 100 height 17
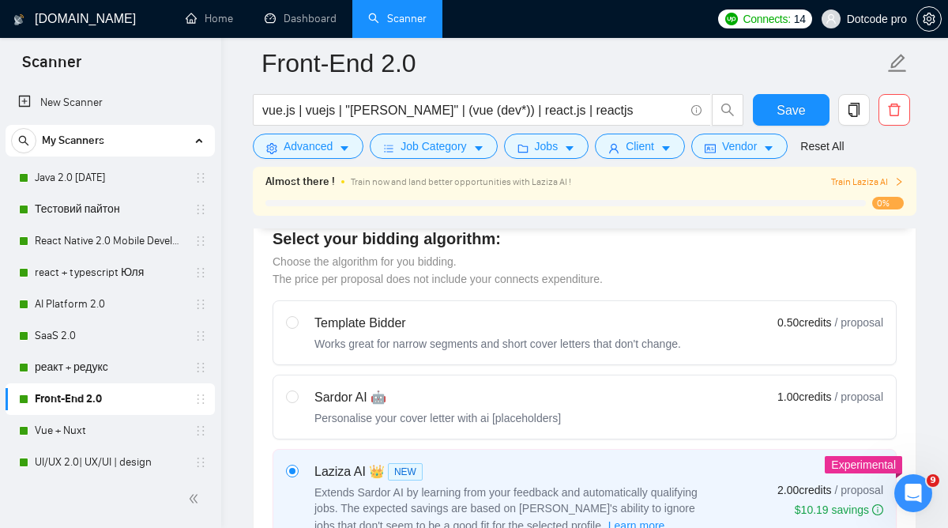
scroll to position [652, 0]
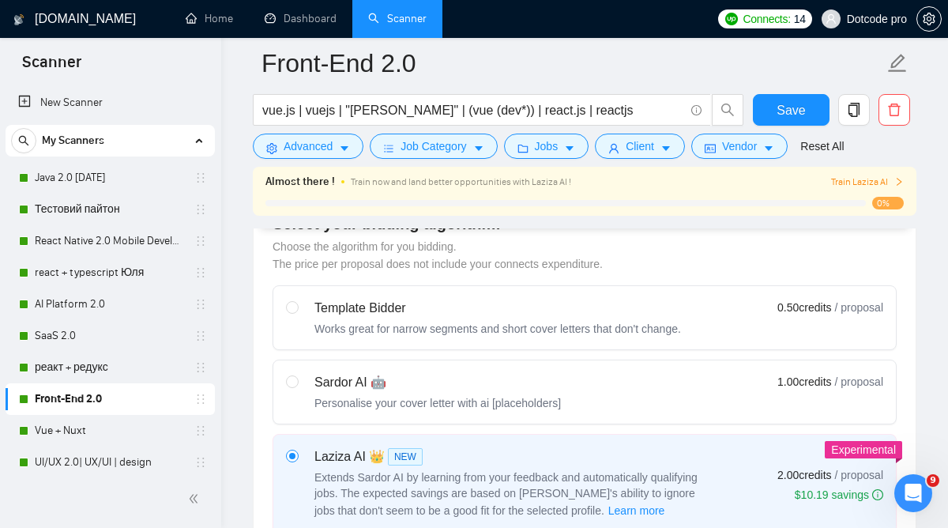
click at [432, 377] on div "Sardor AI 🤖" at bounding box center [437, 382] width 246 height 19
click at [297, 377] on input "radio" at bounding box center [291, 380] width 11 height 11
radio input "true"
radio input "false"
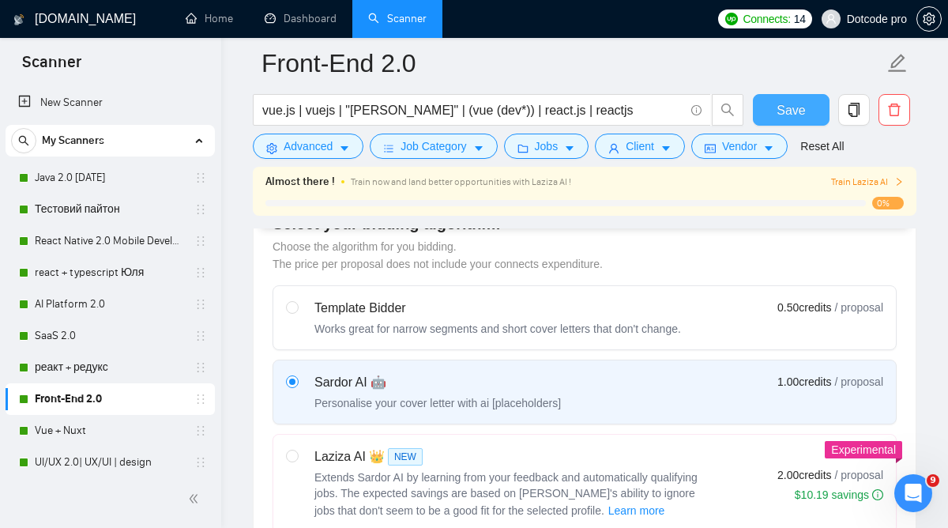
click at [784, 112] on span "Save" at bounding box center [790, 110] width 28 height 20
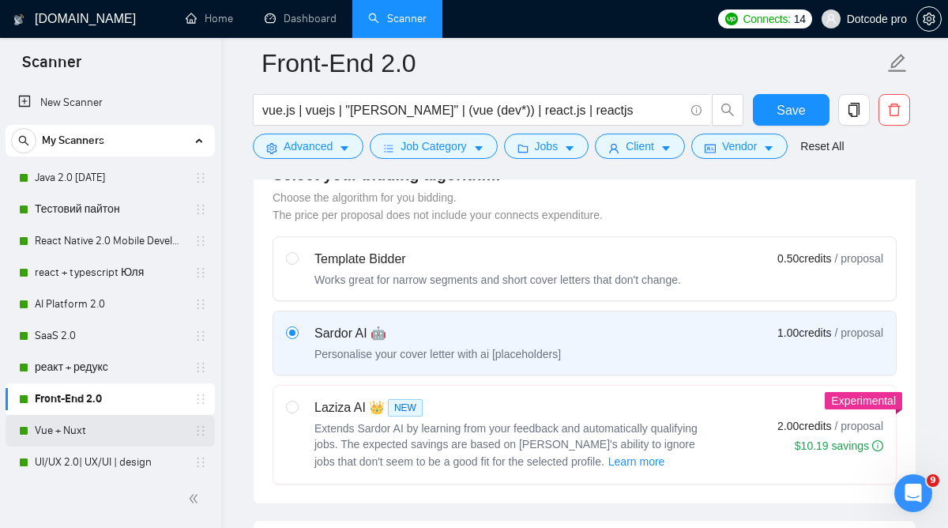
click at [61, 427] on link "Vue + Nuxt" at bounding box center [110, 431] width 150 height 32
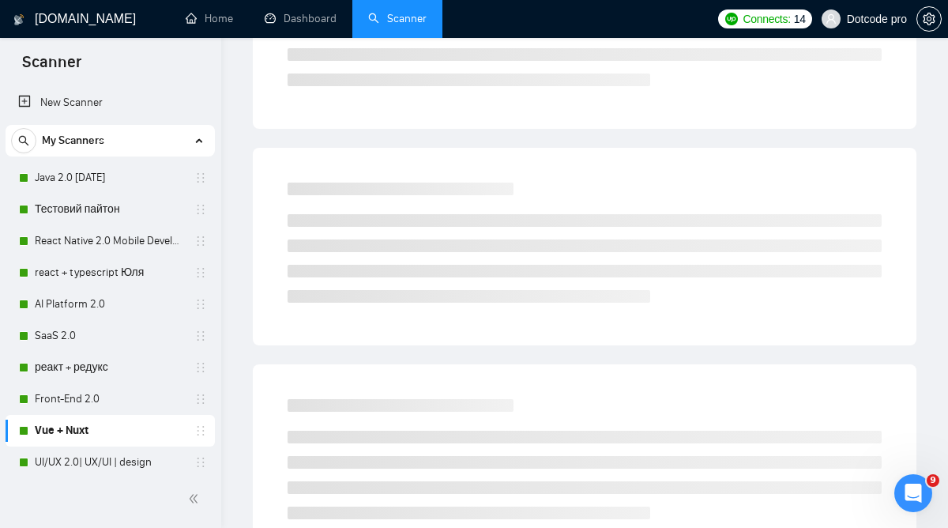
scroll to position [49, 0]
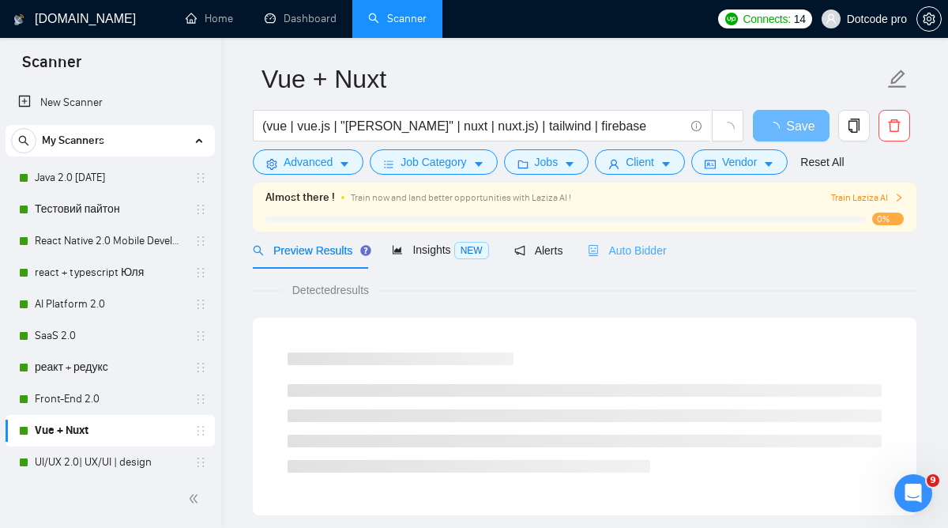
click at [647, 234] on div "Auto Bidder" at bounding box center [627, 249] width 78 height 37
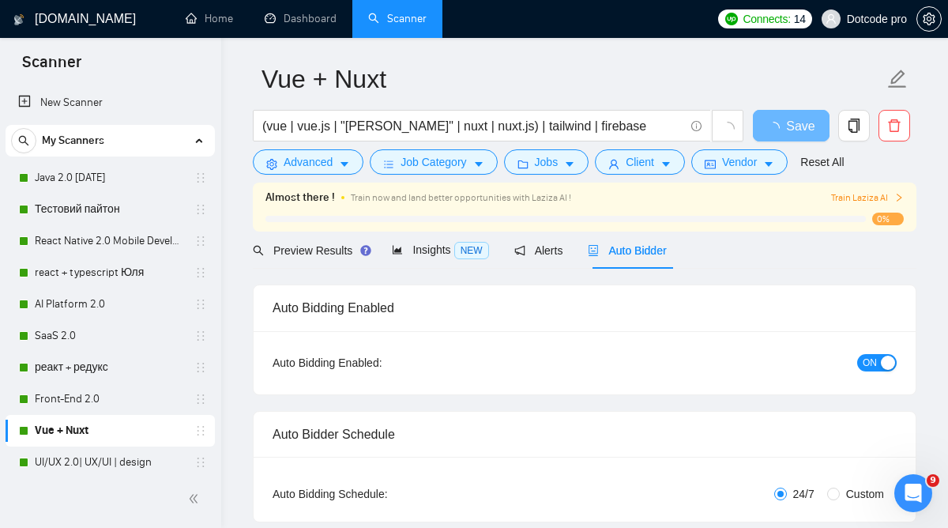
radio input "false"
radio input "true"
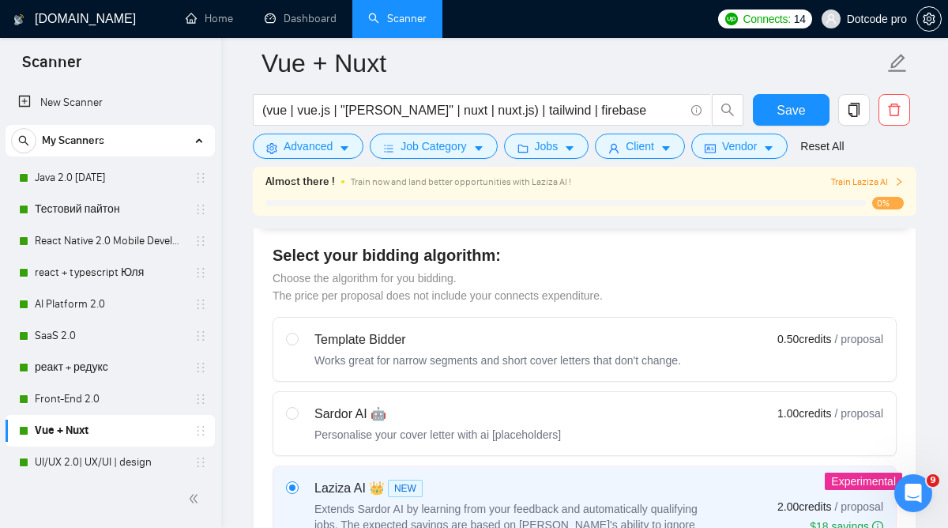
scroll to position [623, 0]
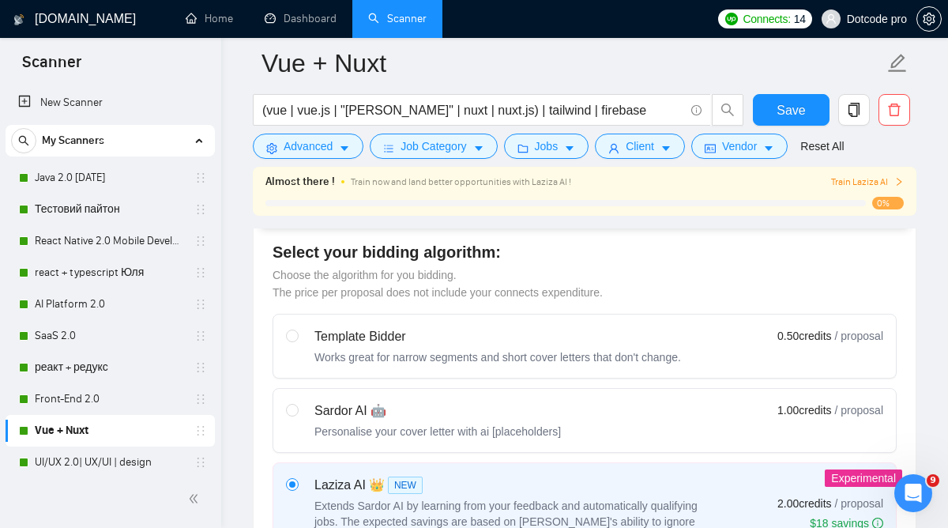
click at [457, 430] on div "Personalise your cover letter with ai [placeholders]" at bounding box center [437, 431] width 246 height 16
click at [297, 415] on input "radio" at bounding box center [291, 409] width 11 height 11
radio input "true"
radio input "false"
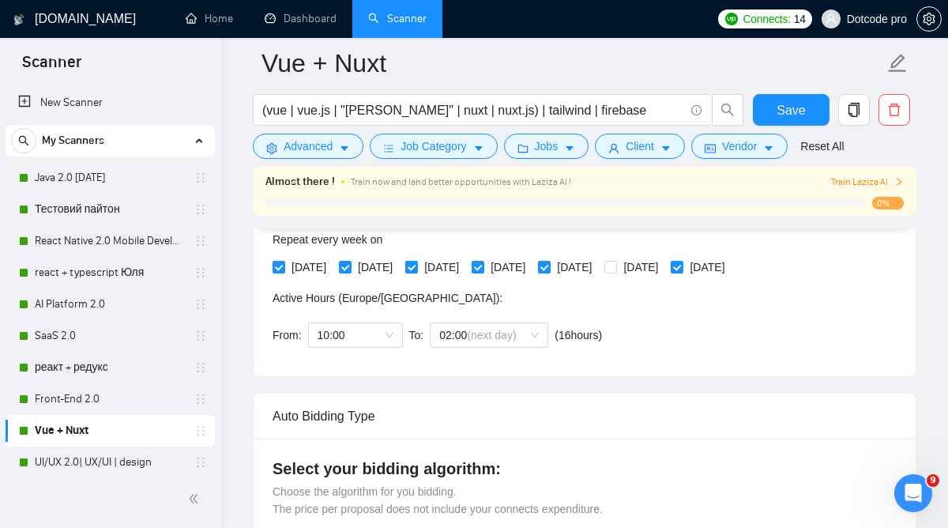
scroll to position [385, 0]
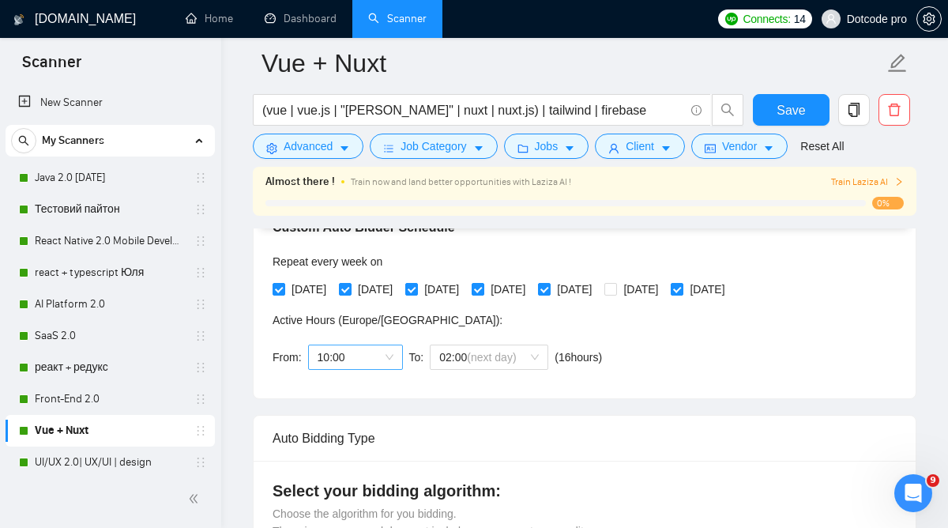
click at [389, 359] on span "10:00" at bounding box center [356, 357] width 76 height 24
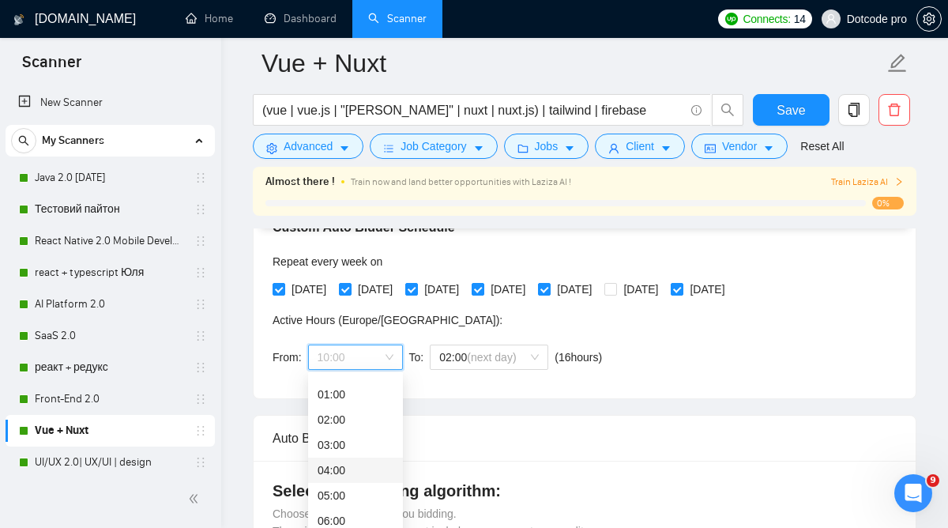
scroll to position [0, 0]
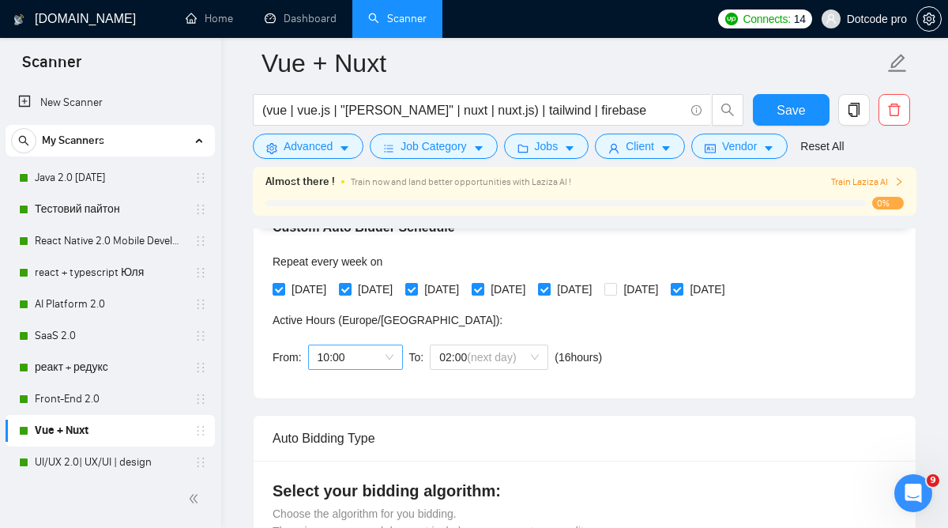
click at [375, 362] on span "10:00" at bounding box center [356, 357] width 76 height 24
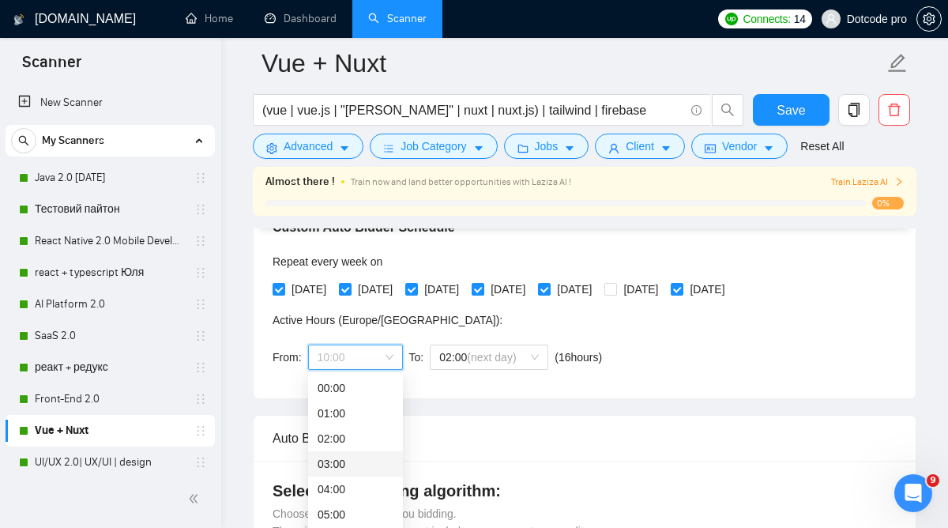
click at [359, 391] on div "00:00" at bounding box center [356, 387] width 76 height 17
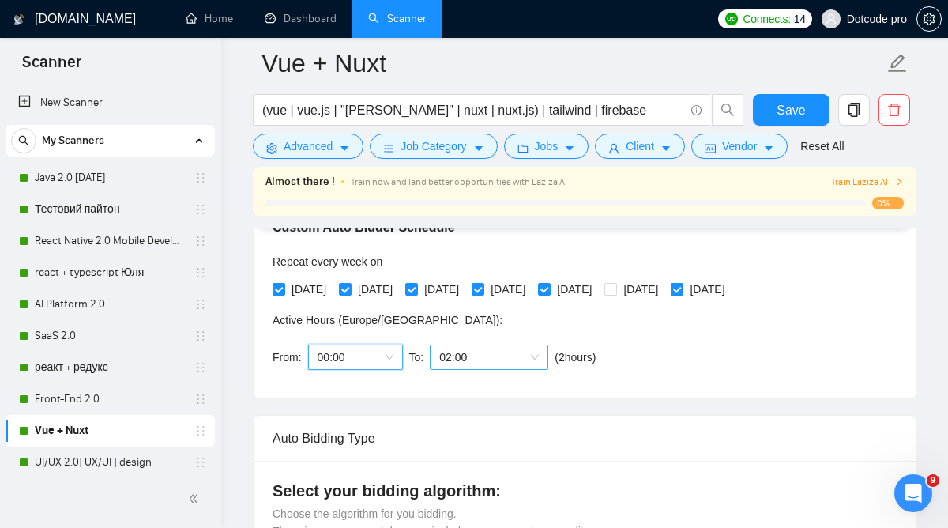
click at [476, 351] on span "02:00" at bounding box center [489, 357] width 100 height 24
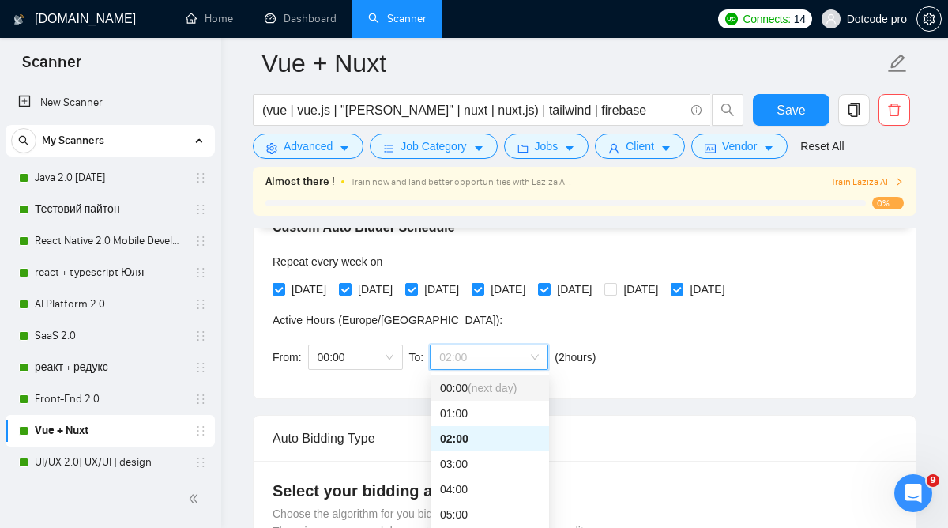
click at [476, 389] on span "(next day)" at bounding box center [492, 388] width 49 height 13
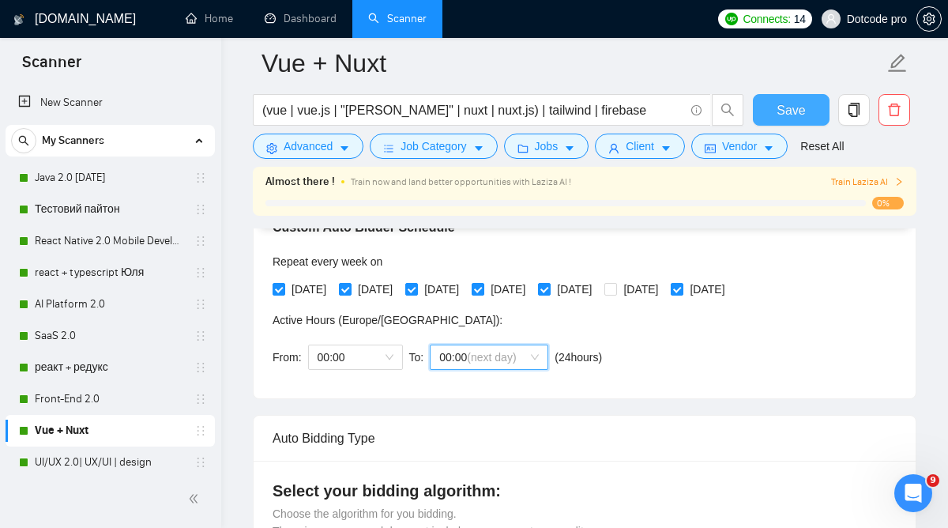
click at [793, 105] on span "Save" at bounding box center [790, 110] width 28 height 20
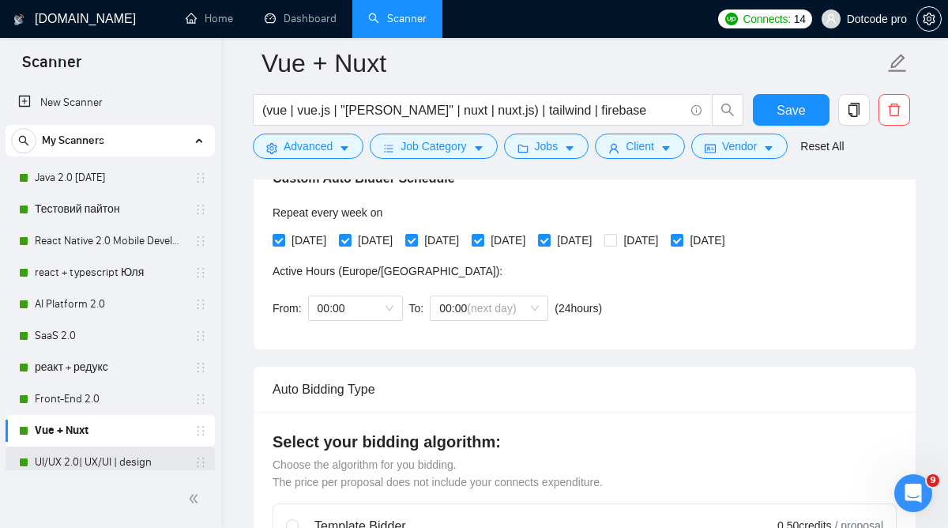
click at [113, 457] on link "UI/UX 2.0| UX/UI | design" at bounding box center [110, 462] width 150 height 32
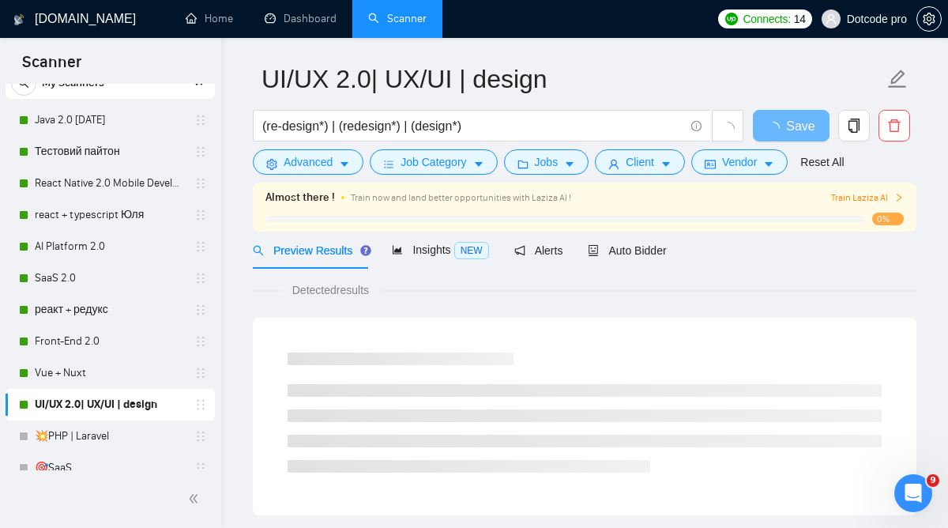
scroll to position [58, 0]
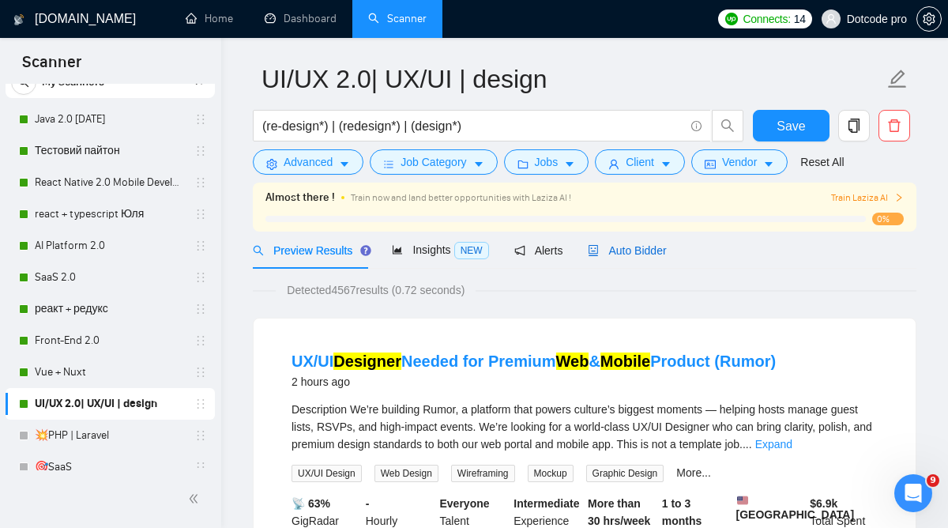
click at [610, 250] on span "Auto Bidder" at bounding box center [627, 250] width 78 height 13
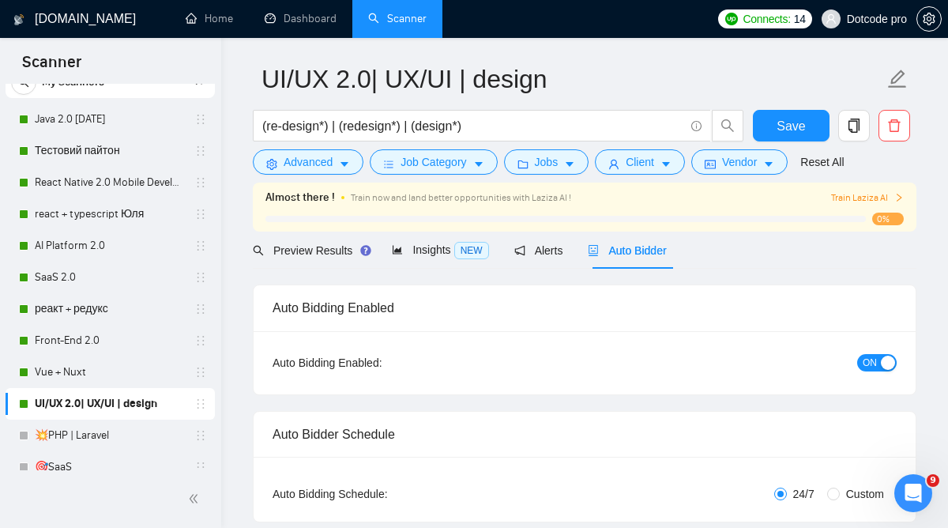
radio input "false"
radio input "true"
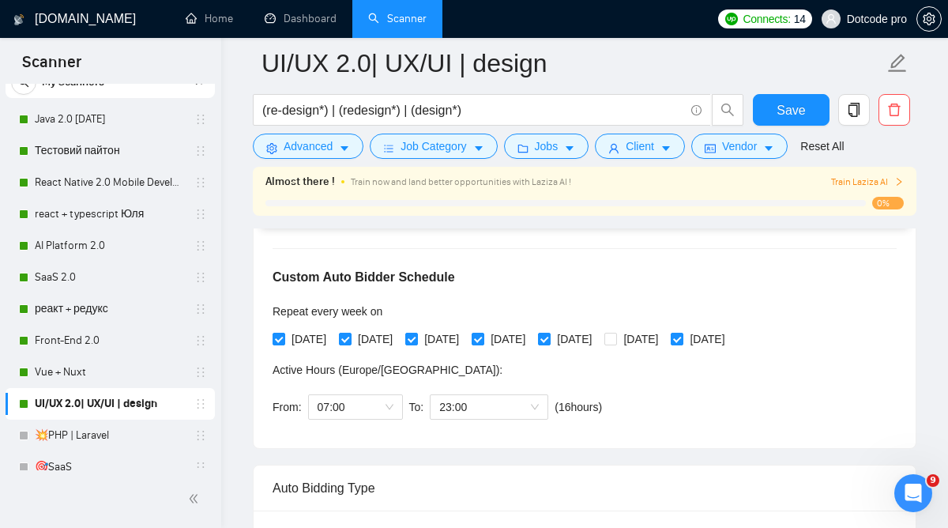
scroll to position [358, 0]
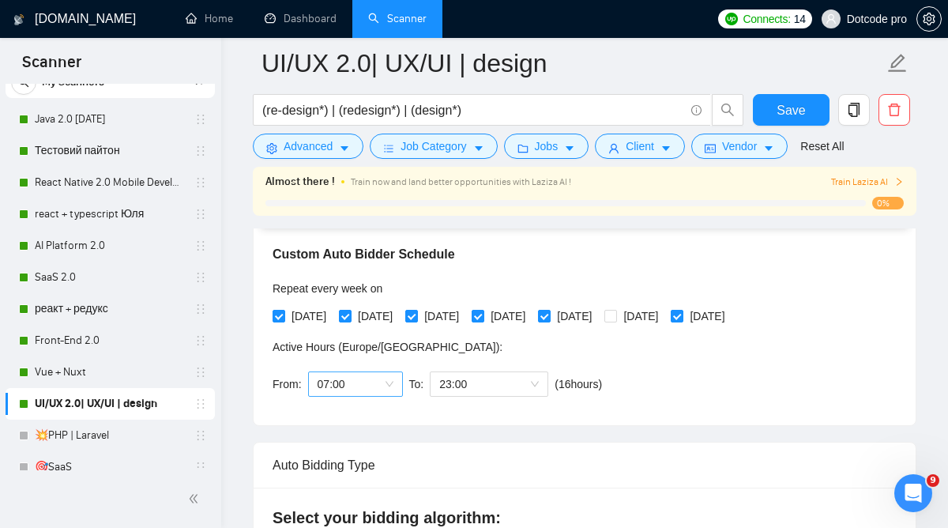
click at [365, 379] on span "07:00" at bounding box center [356, 384] width 76 height 24
click at [353, 406] on div "00:00" at bounding box center [356, 414] width 76 height 17
click at [503, 375] on span "23:00" at bounding box center [489, 384] width 100 height 24
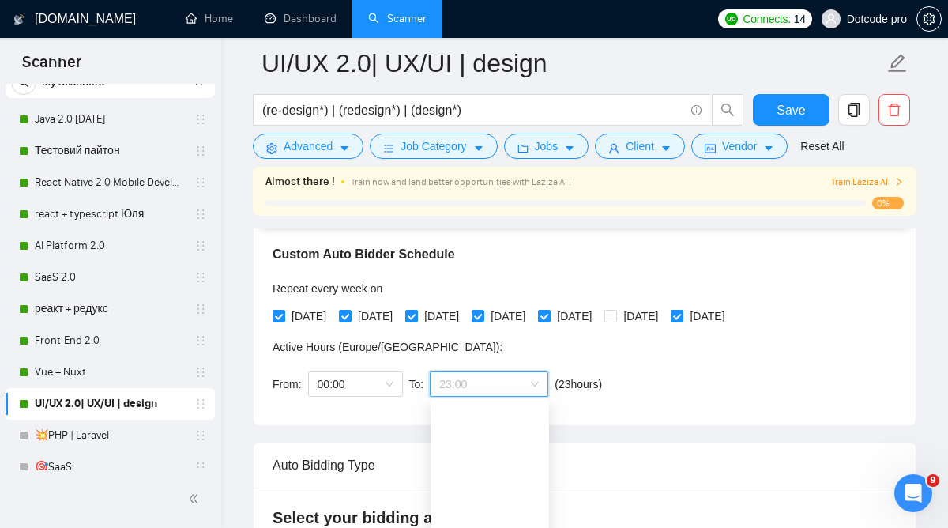
scroll to position [0, 0]
click at [476, 419] on span "(next day)" at bounding box center [492, 414] width 49 height 13
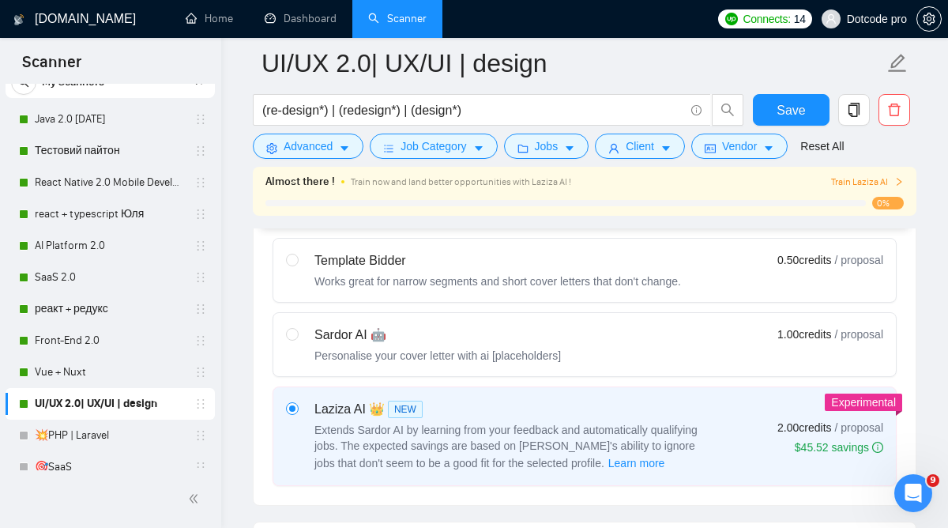
scroll to position [720, 0]
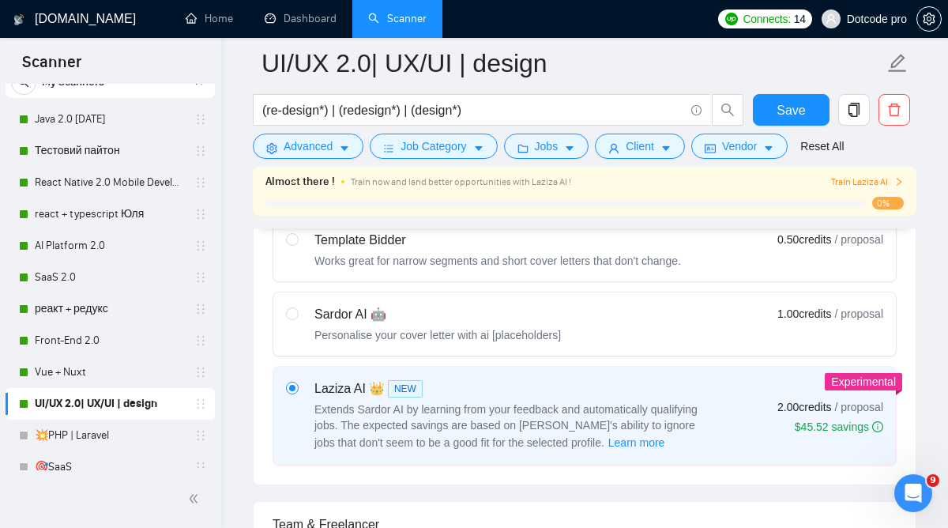
click at [523, 310] on div "Sardor AI 🤖" at bounding box center [437, 314] width 246 height 19
click at [297, 310] on input "radio" at bounding box center [291, 312] width 11 height 11
radio input "true"
radio input "false"
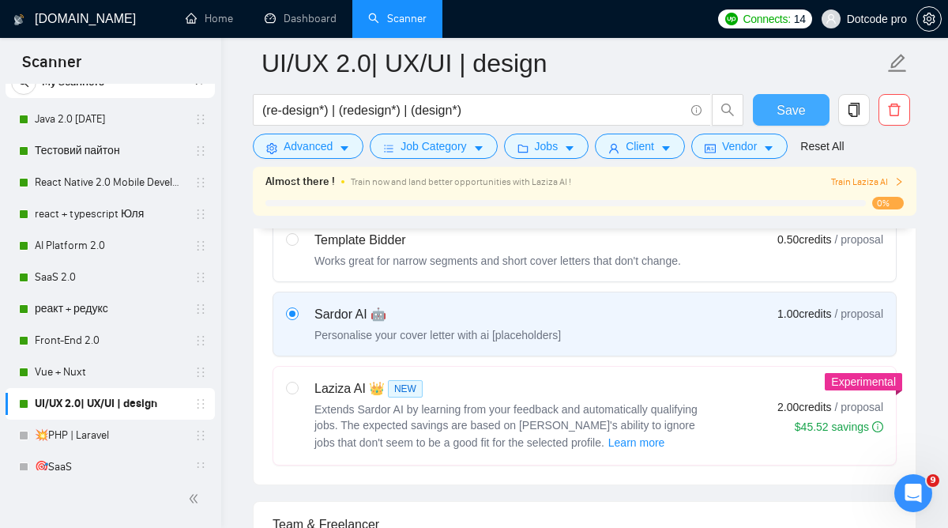
click at [793, 101] on span "Save" at bounding box center [790, 110] width 28 height 20
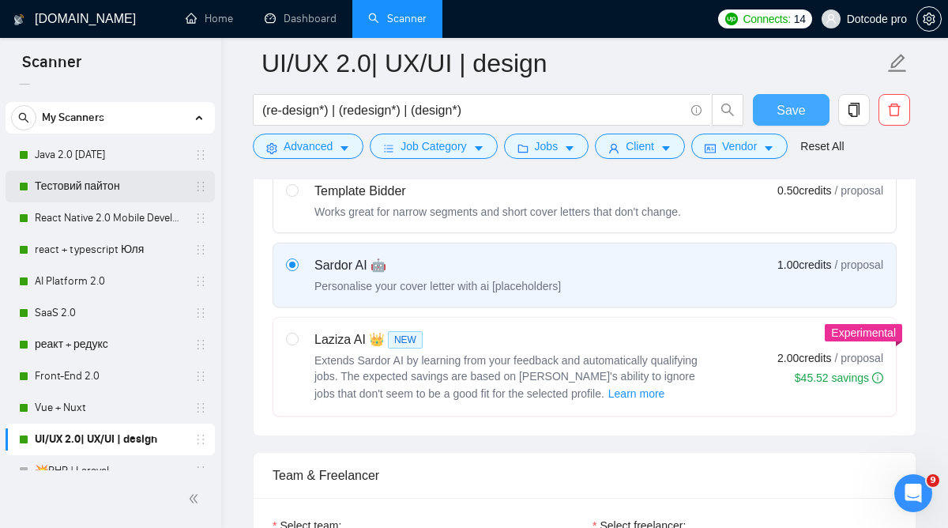
scroll to position [17, 0]
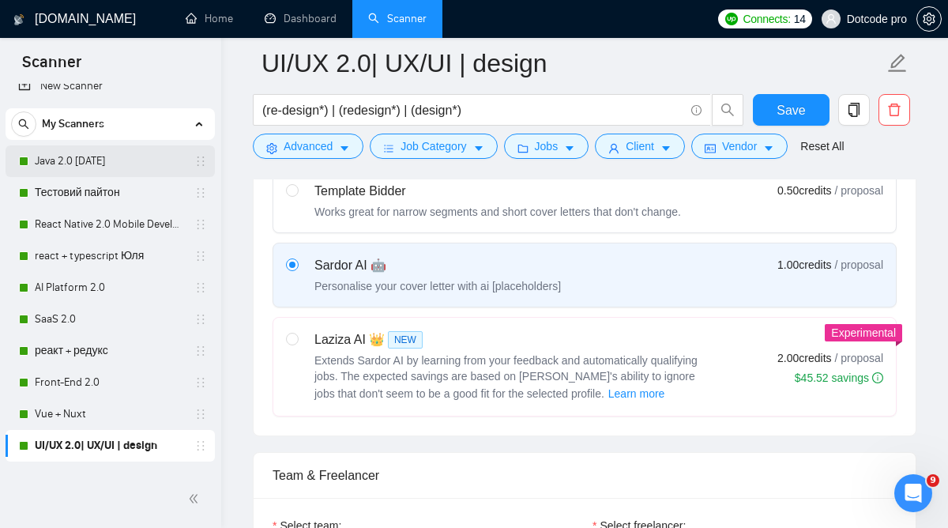
click at [128, 156] on link "Java 2.0 [DATE]" at bounding box center [110, 161] width 150 height 32
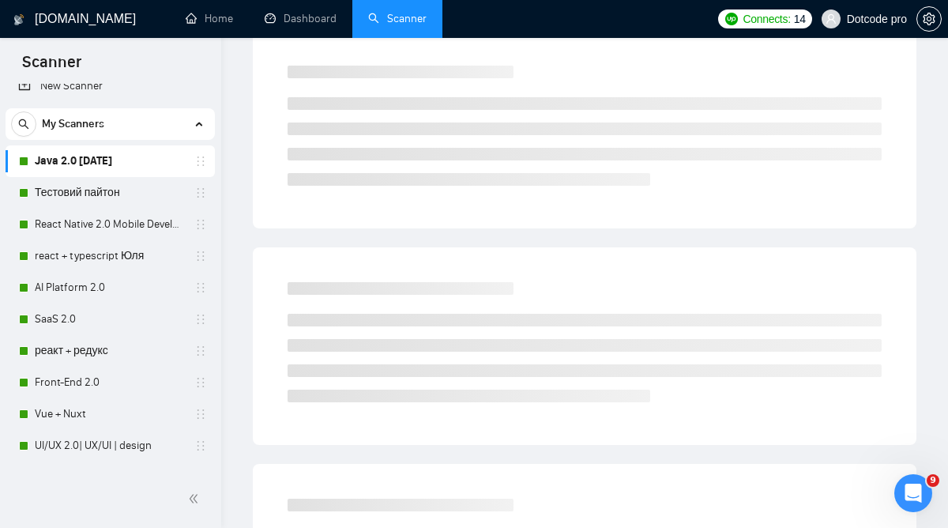
scroll to position [49, 0]
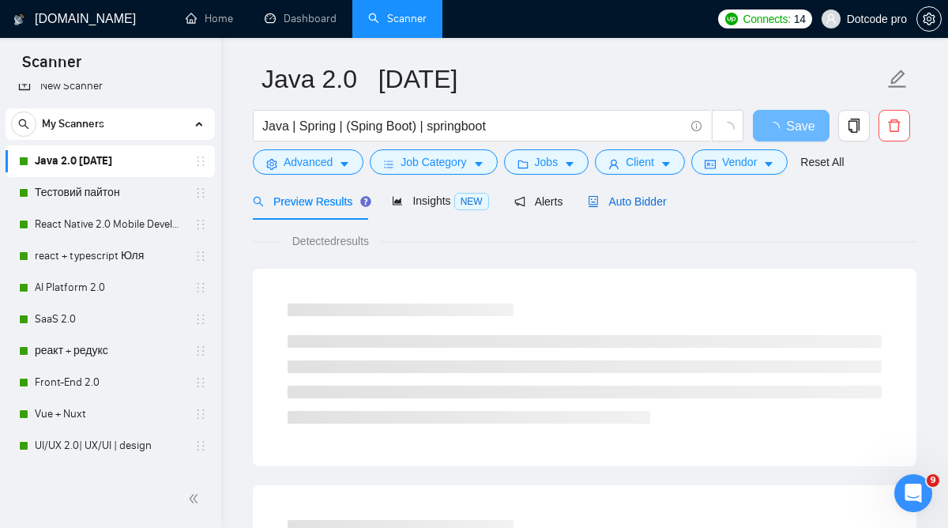
click at [618, 198] on span "Auto Bidder" at bounding box center [627, 201] width 78 height 13
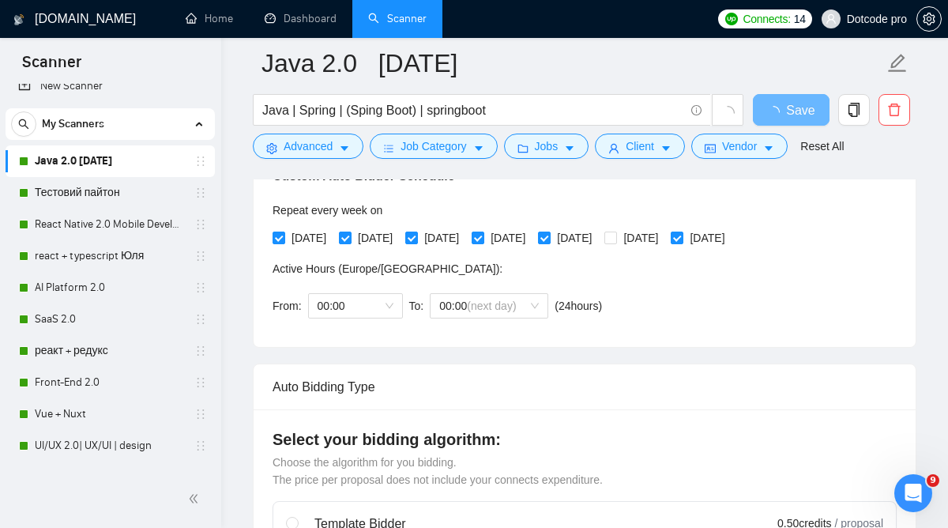
scroll to position [385, 0]
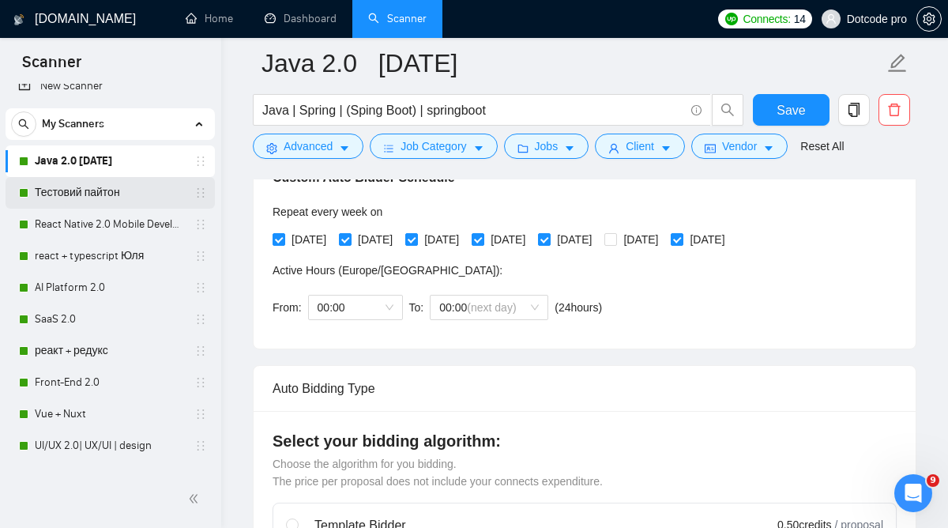
click at [151, 186] on link "Тестовий пайтон" at bounding box center [110, 193] width 150 height 32
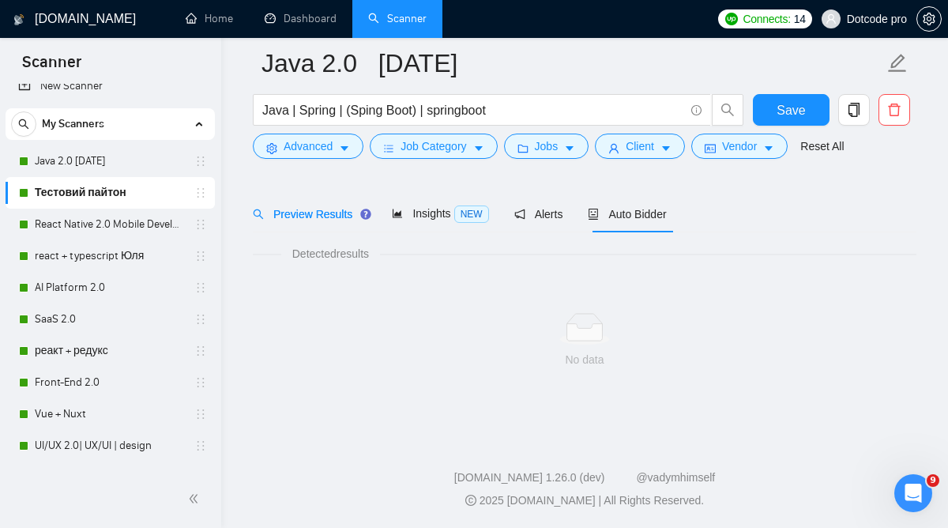
scroll to position [49, 0]
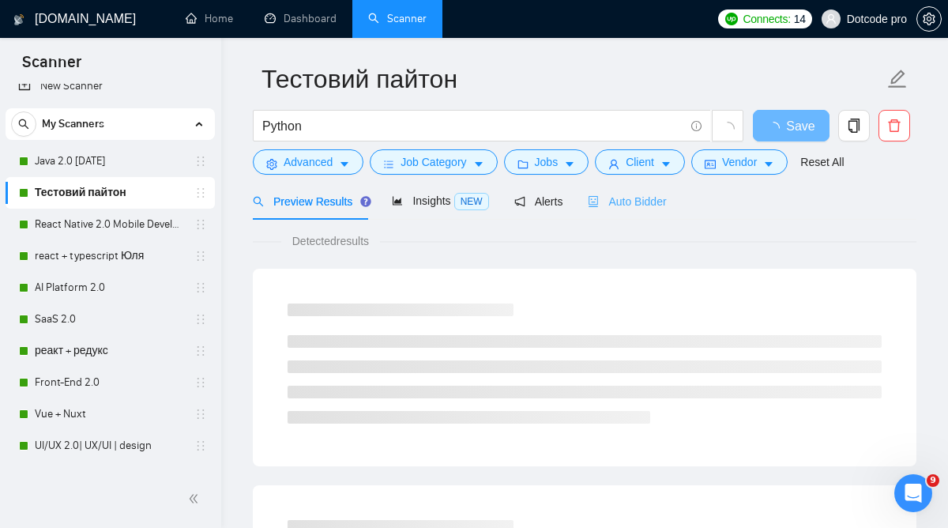
click at [639, 210] on div "Auto Bidder" at bounding box center [627, 200] width 78 height 37
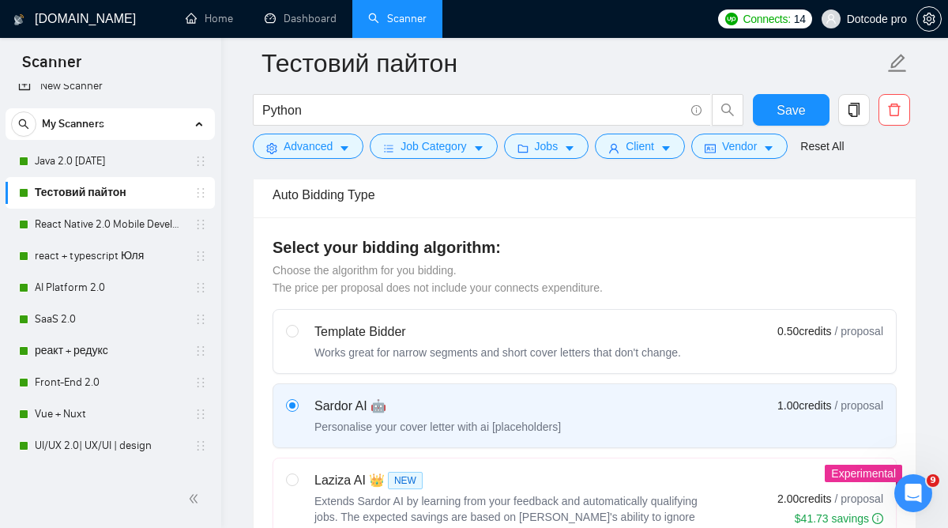
scroll to position [589, 0]
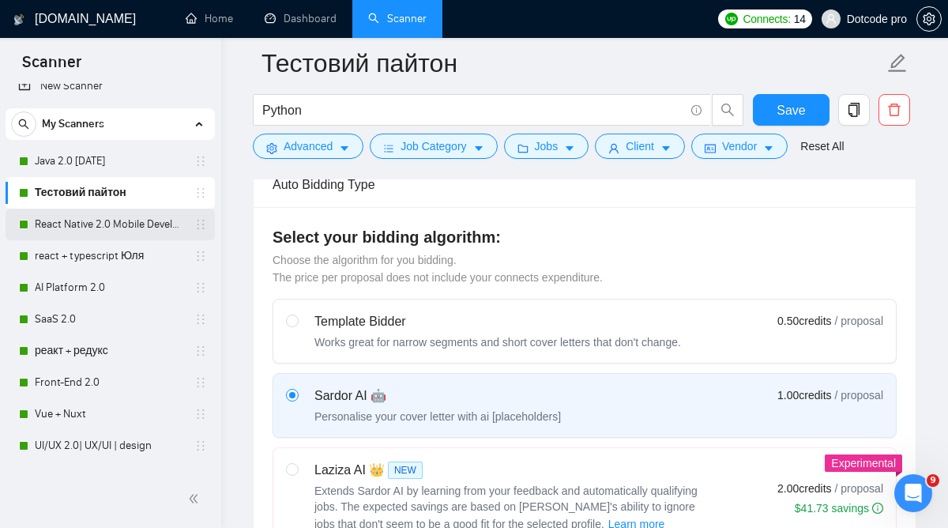
click at [145, 235] on link "React Native 2.0 Mobile Development" at bounding box center [110, 225] width 150 height 32
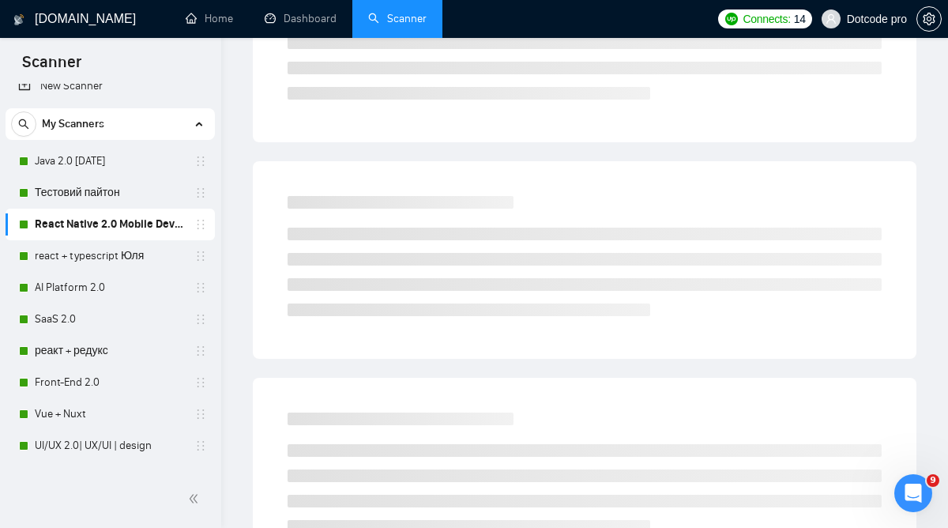
scroll to position [49, 0]
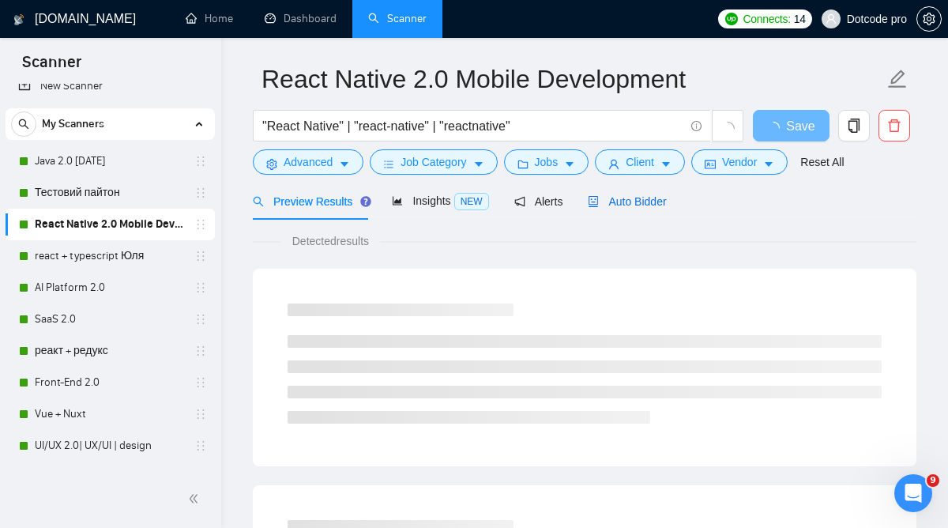
click at [635, 197] on span "Auto Bidder" at bounding box center [627, 201] width 78 height 13
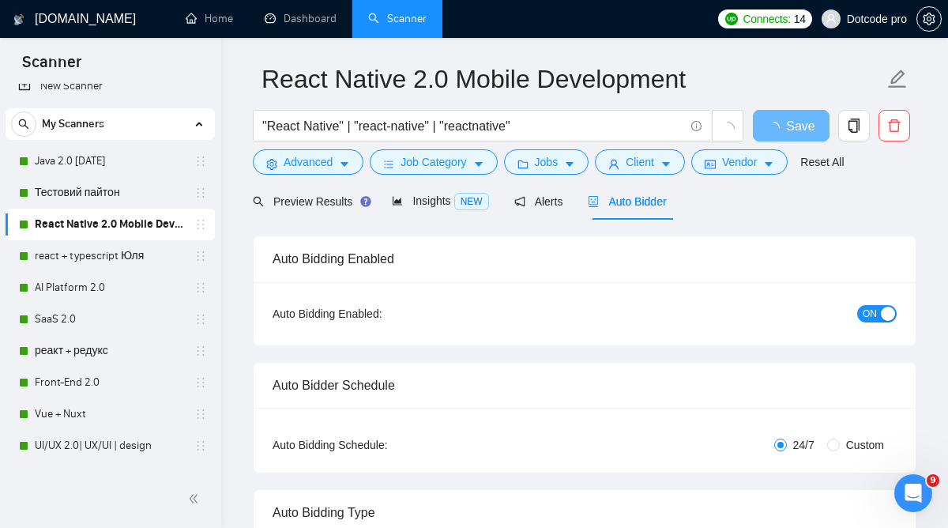
radio input "false"
radio input "true"
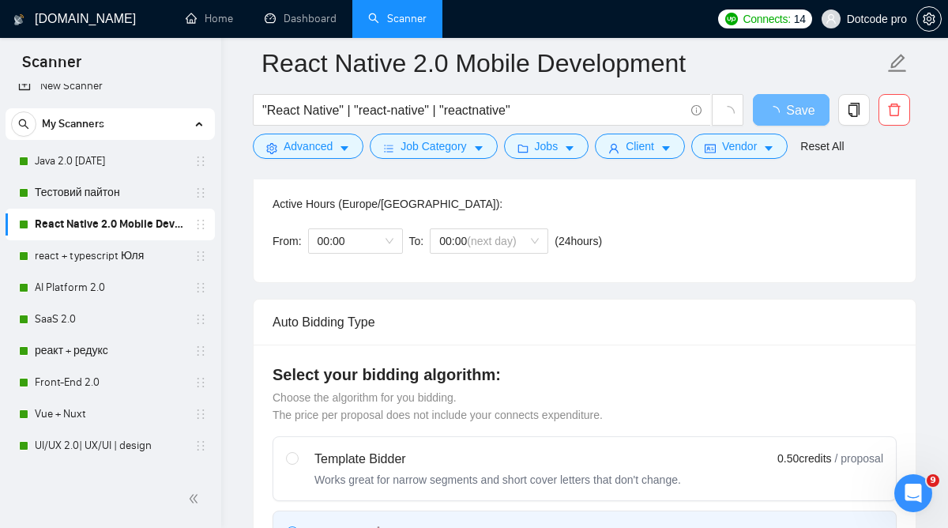
scroll to position [506, 0]
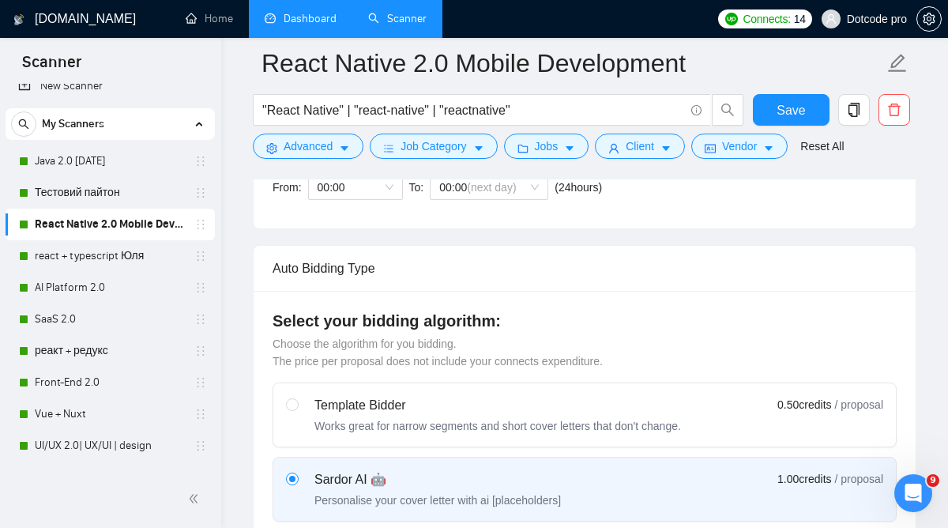
click at [295, 23] on link "Dashboard" at bounding box center [301, 18] width 72 height 13
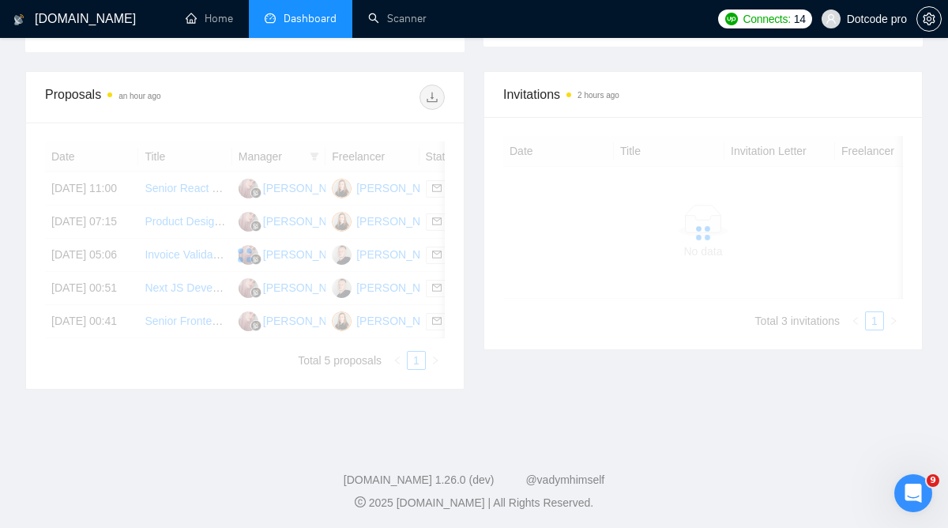
scroll to position [461, 0]
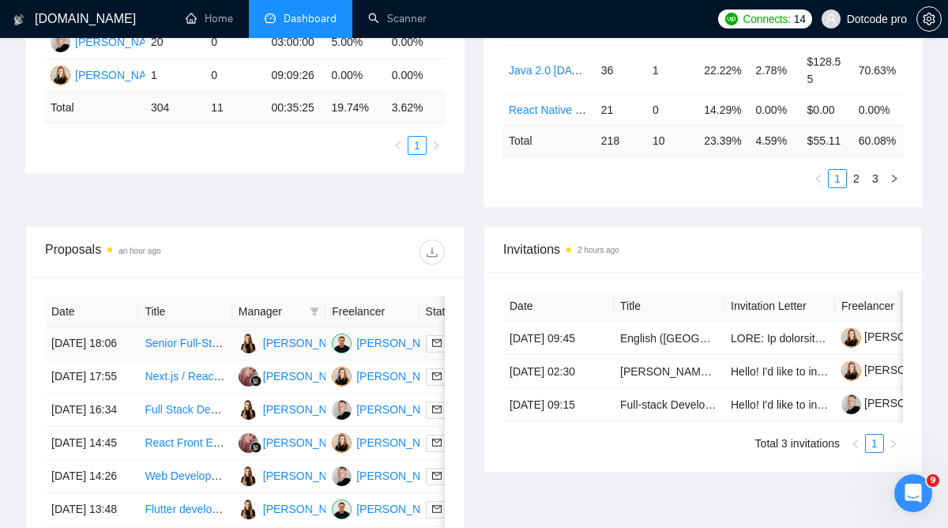
click at [121, 360] on td "[DATE] 18:06" at bounding box center [91, 343] width 93 height 33
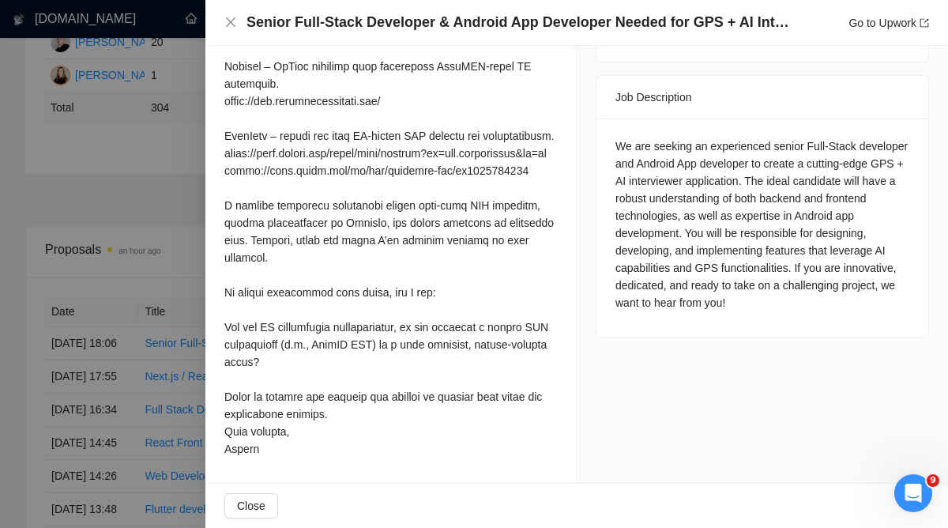
scroll to position [681, 0]
click at [174, 374] on div at bounding box center [474, 264] width 948 height 528
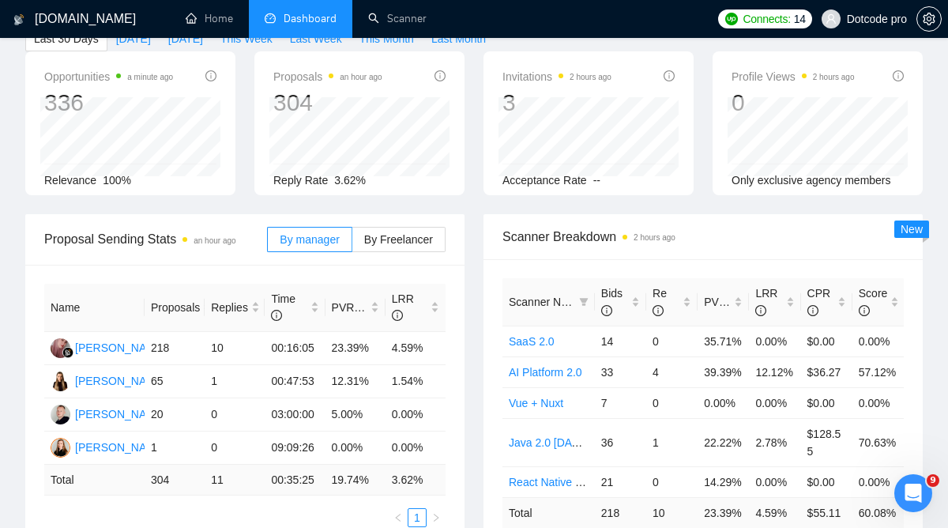
scroll to position [0, 0]
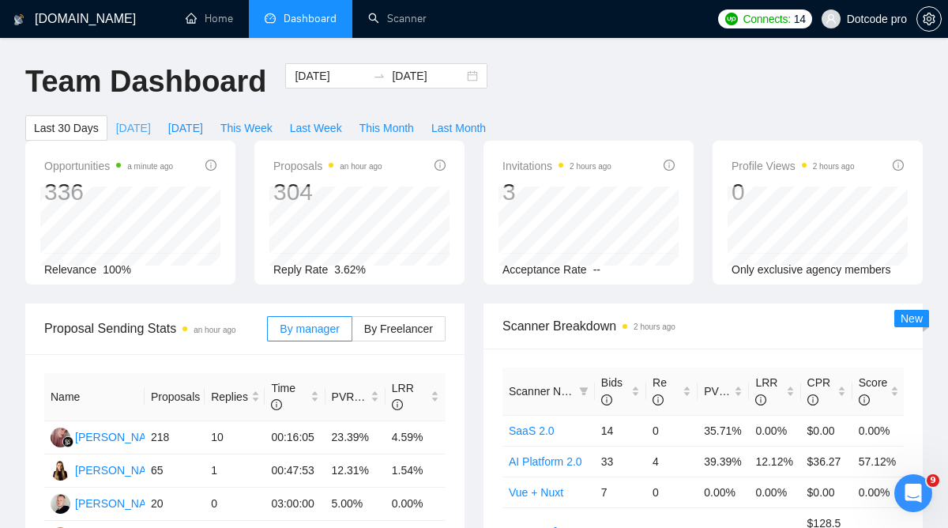
click at [139, 127] on span "[DATE]" at bounding box center [133, 127] width 35 height 17
type input "[DATE]"
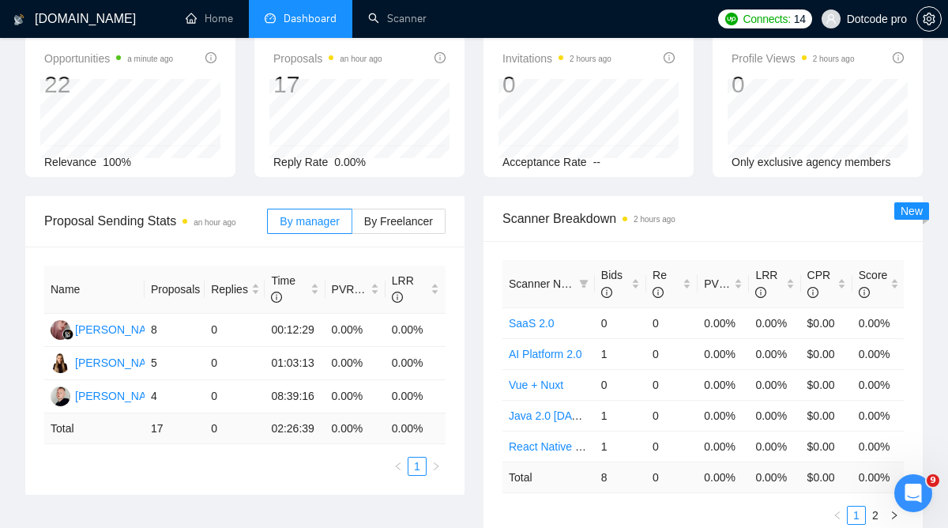
scroll to position [123, 0]
